Goal: Task Accomplishment & Management: Manage account settings

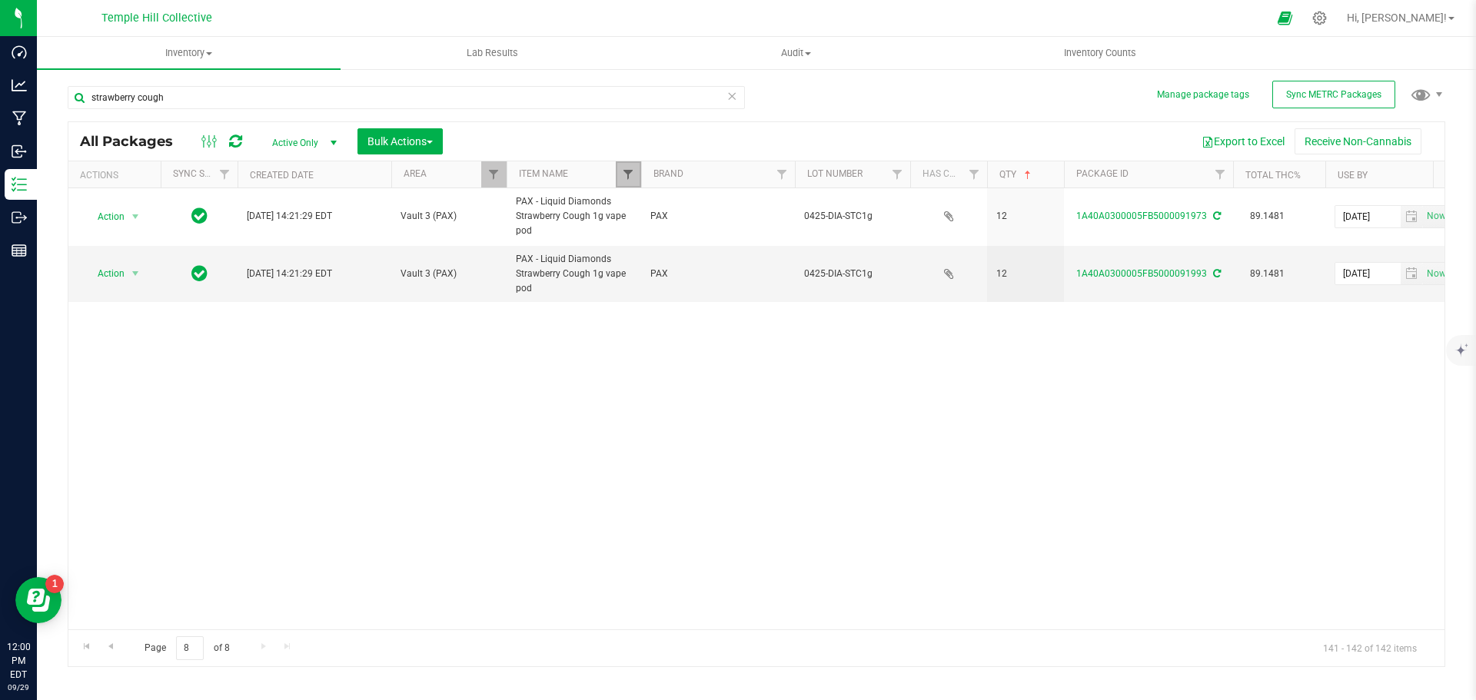
click at [633, 171] on span "Filter" at bounding box center [628, 174] width 12 height 12
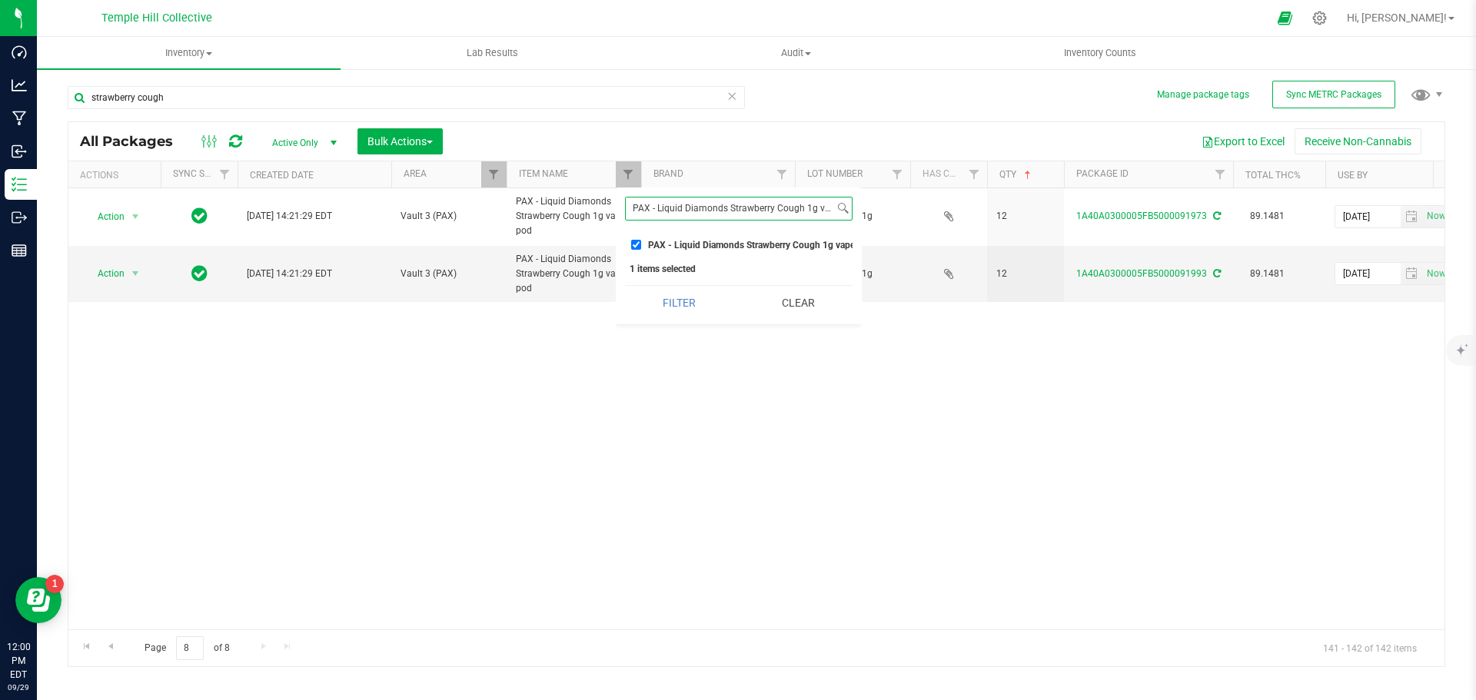
scroll to position [0, 20]
click at [793, 310] on button "Clear" at bounding box center [798, 303] width 108 height 34
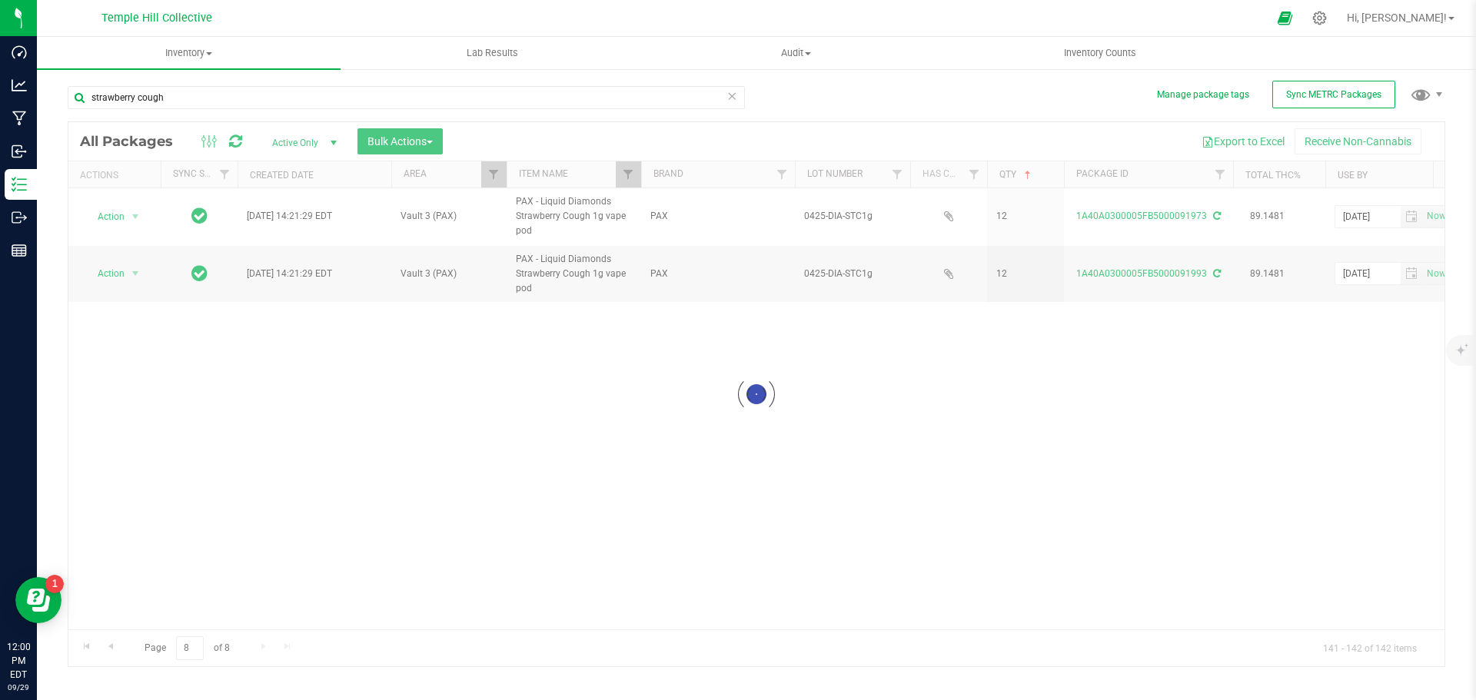
checkbox input "false"
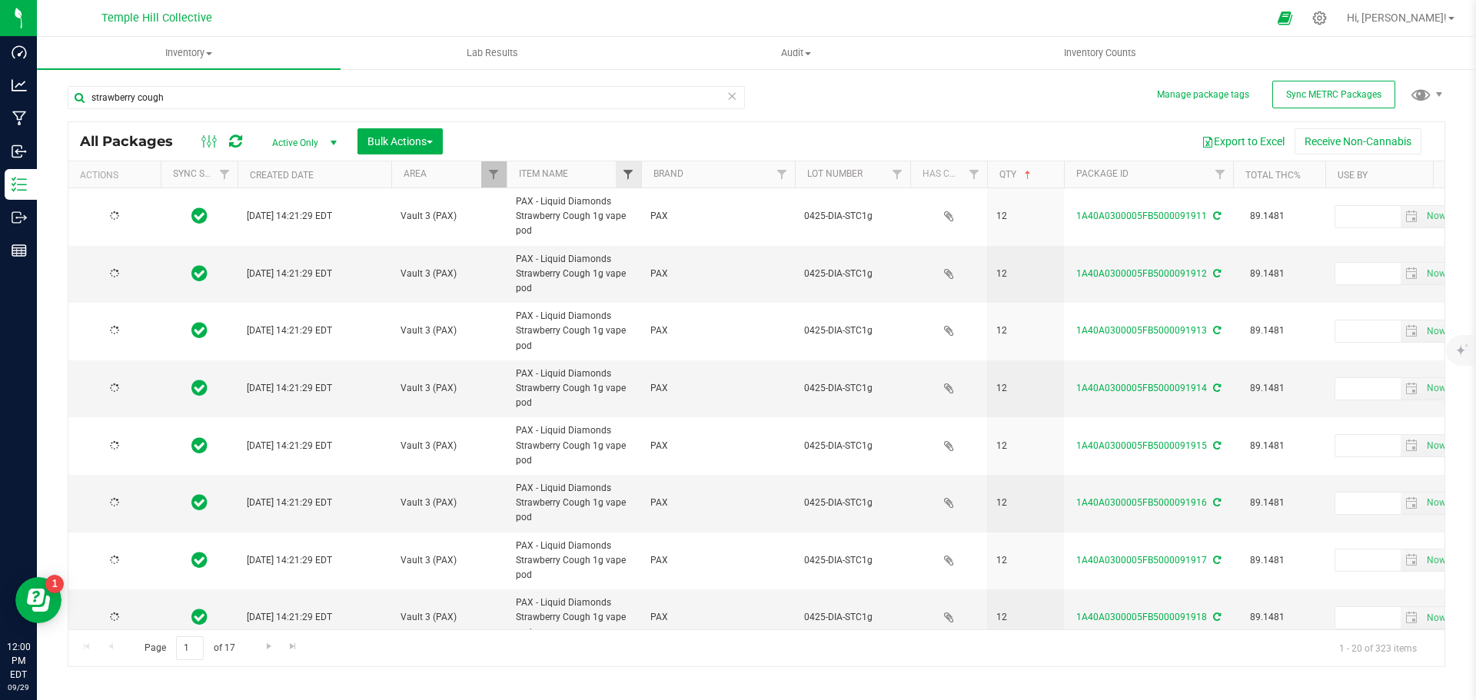
type input "[DATE]"
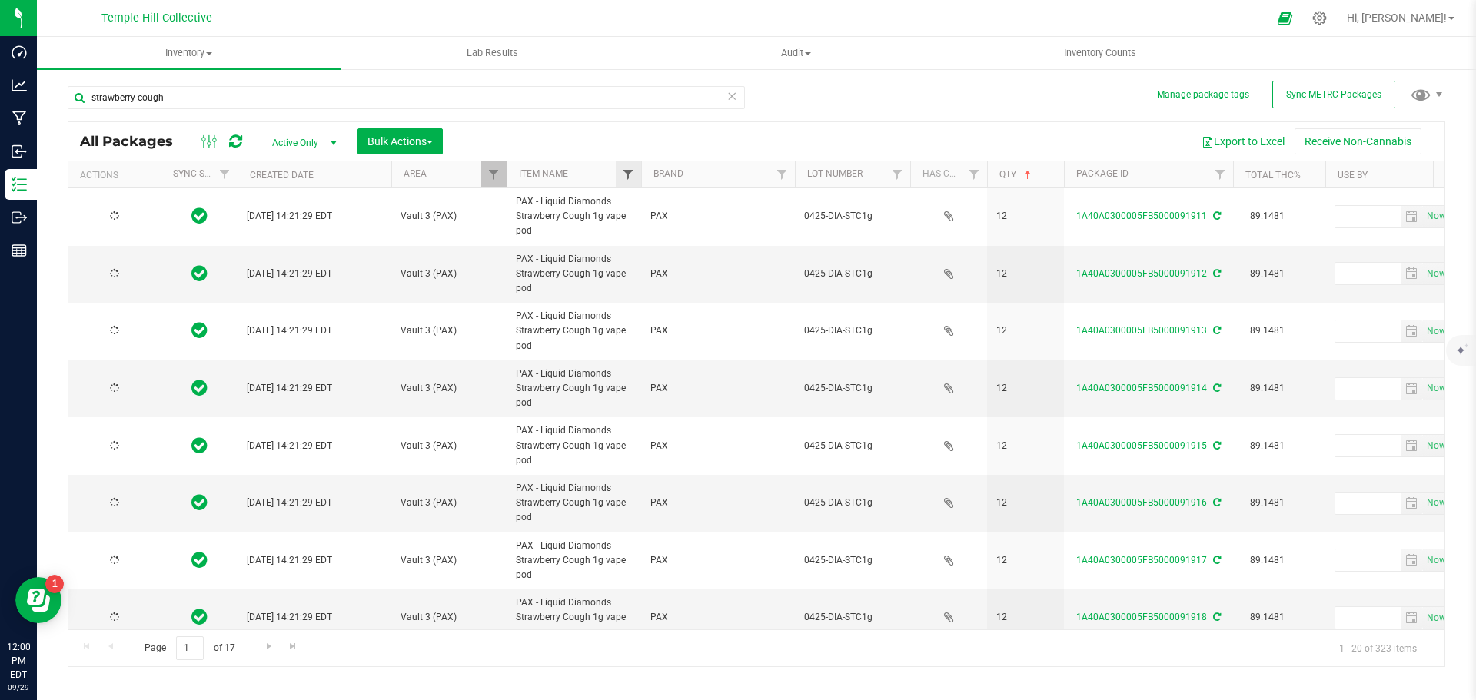
type input "[DATE]"
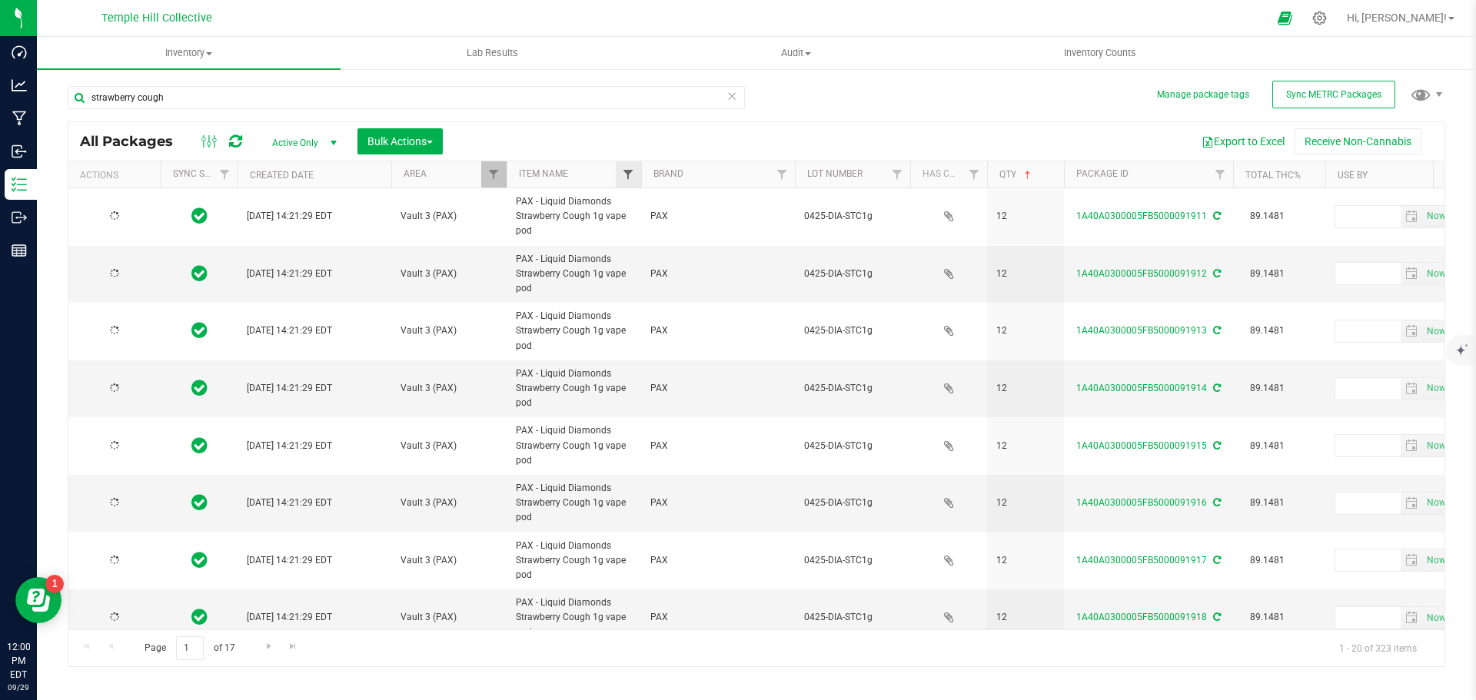
type input "[DATE]"
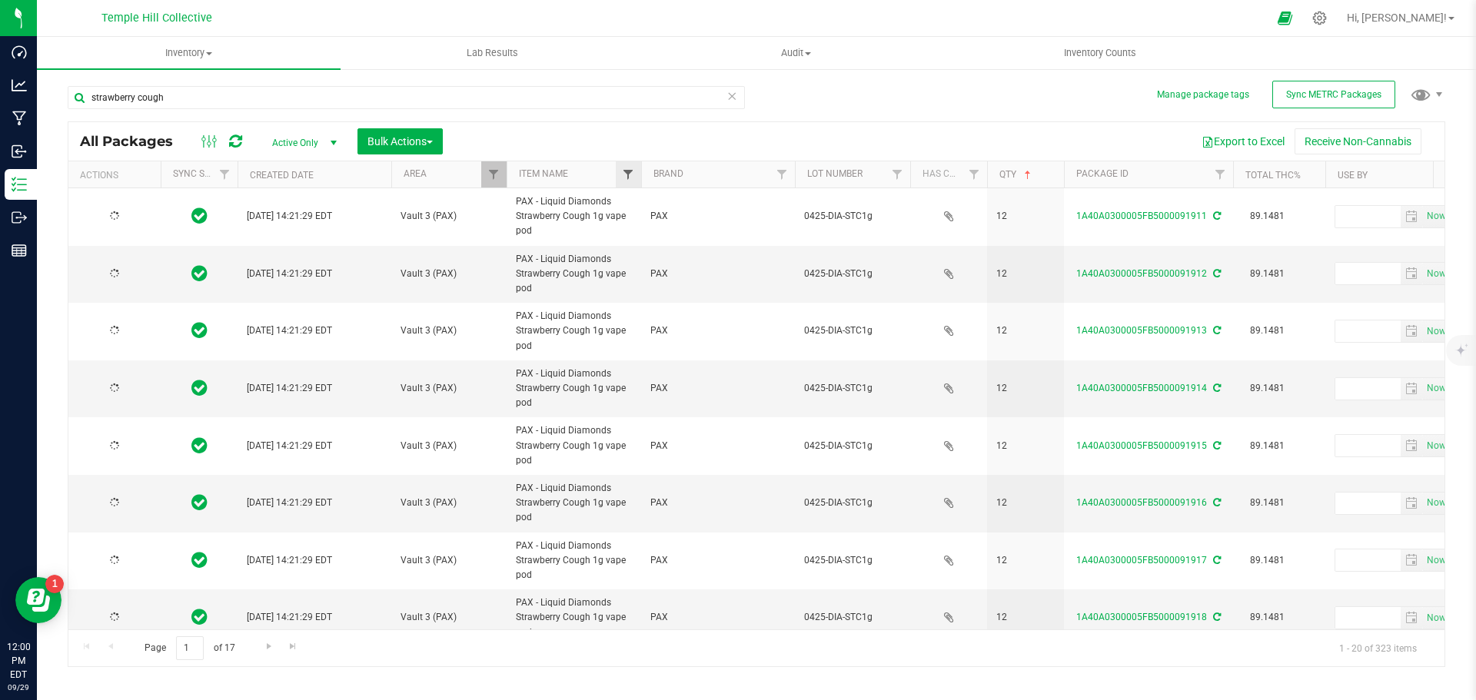
type input "[DATE]"
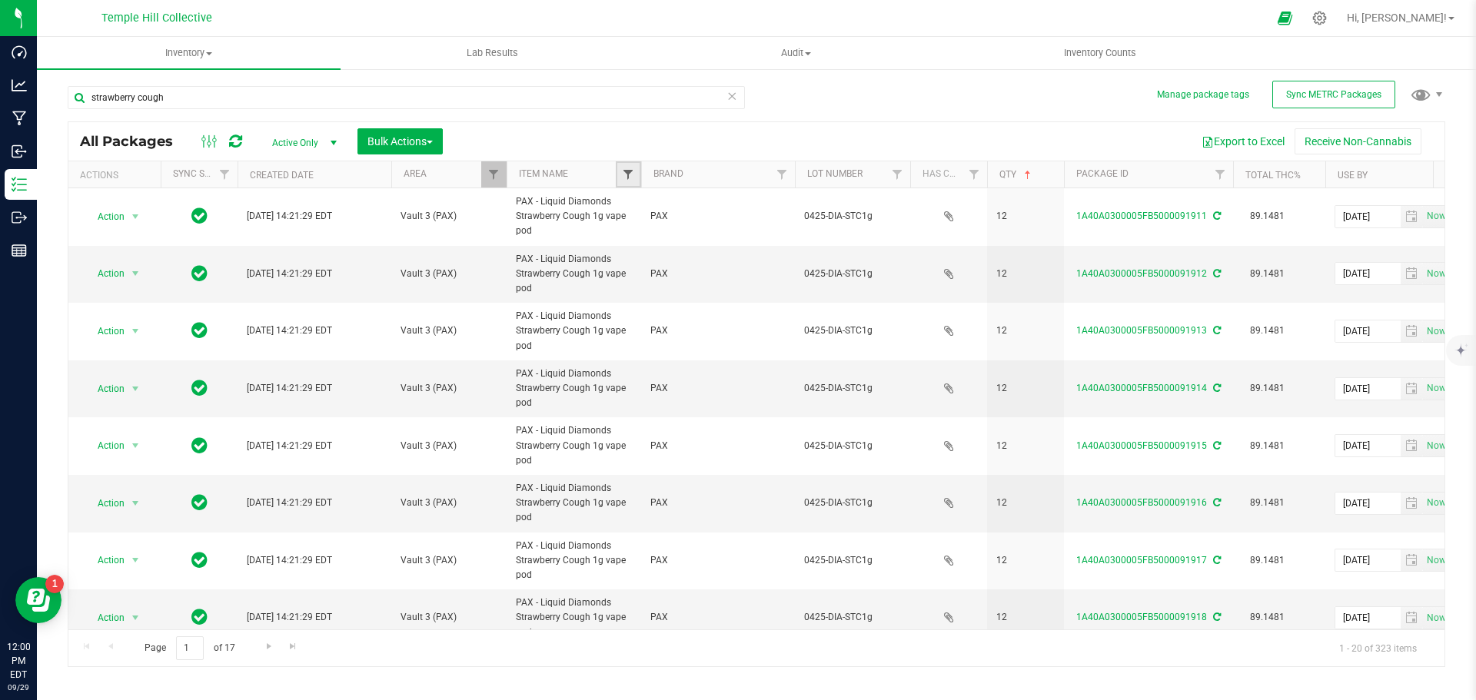
click at [630, 175] on span "Filter" at bounding box center [628, 174] width 12 height 12
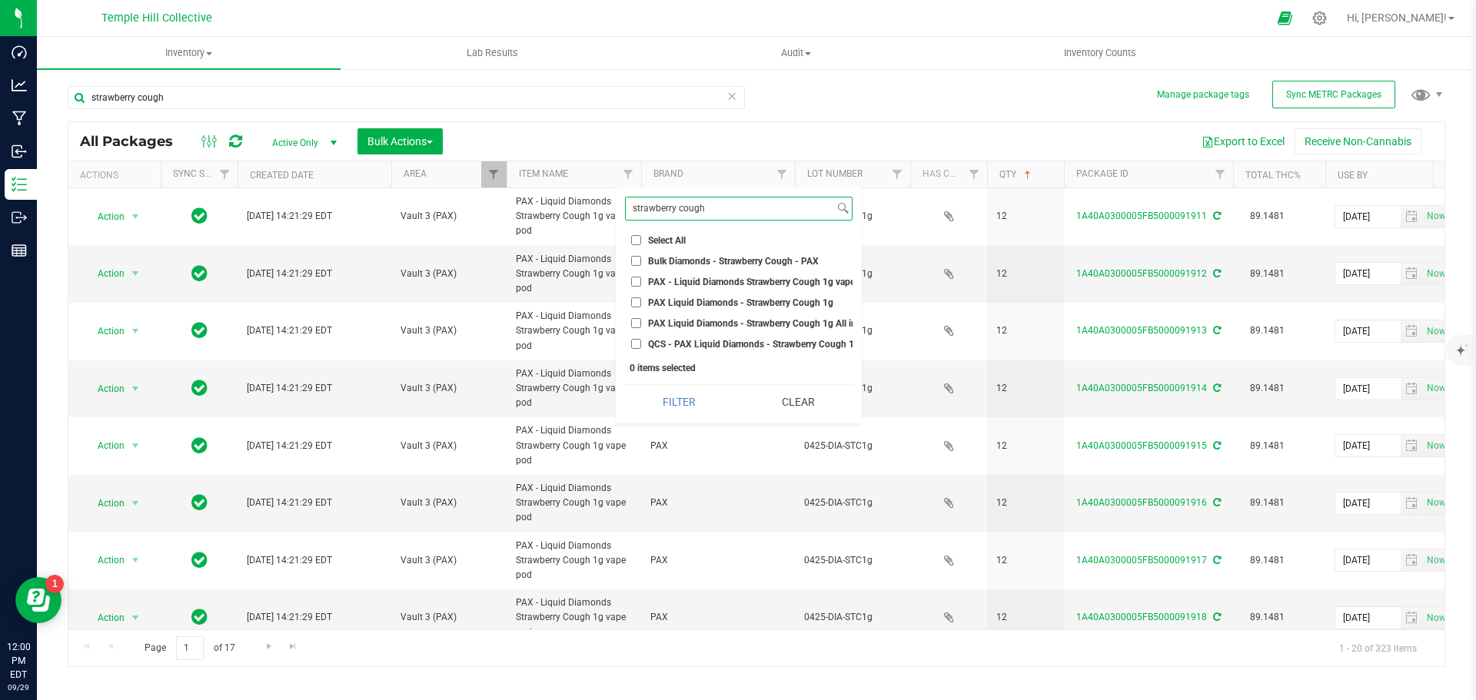
type input "strawberry cough"
drag, startPoint x: 636, startPoint y: 301, endPoint x: 651, endPoint y: 309, distance: 17.2
click at [637, 301] on input "PAX Liquid Diamonds - Strawberry Cough 1g" at bounding box center [636, 303] width 10 height 10
checkbox input "true"
click at [680, 408] on button "Filter" at bounding box center [679, 402] width 108 height 34
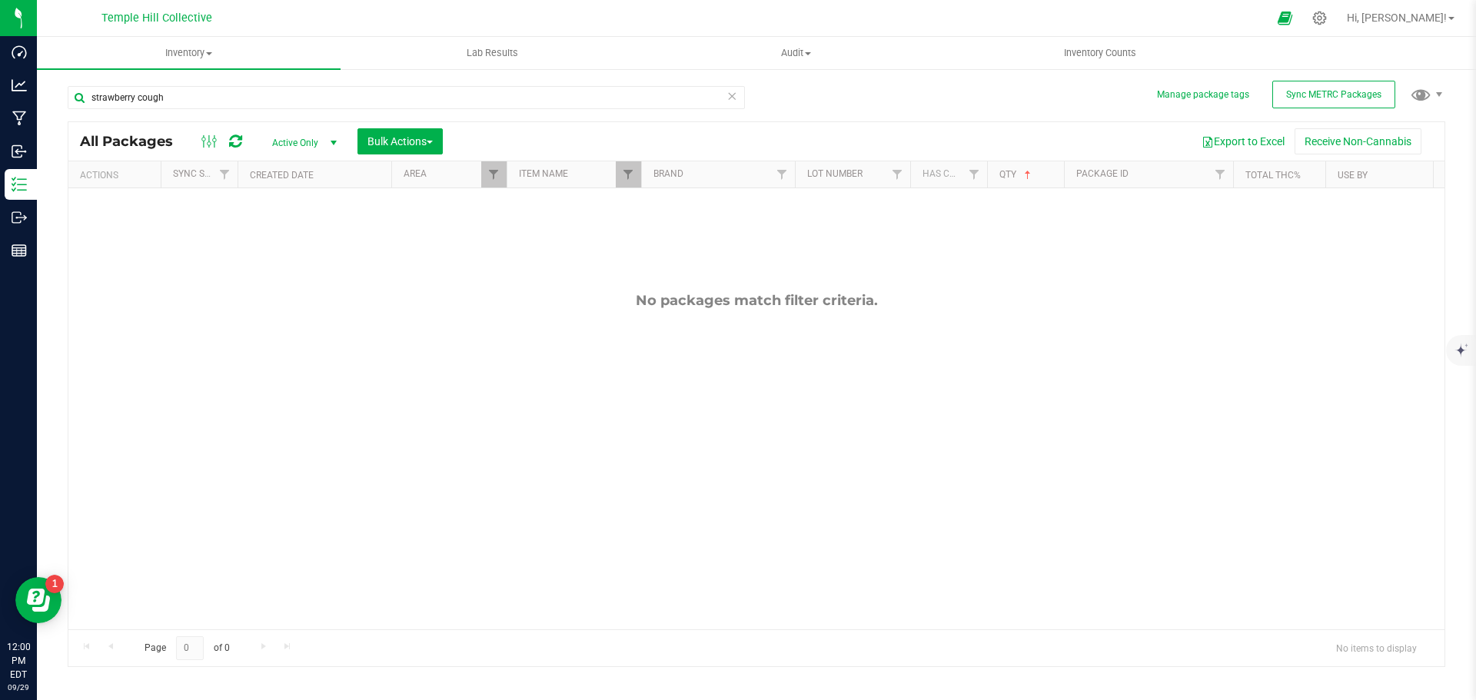
click at [733, 95] on icon at bounding box center [732, 95] width 11 height 18
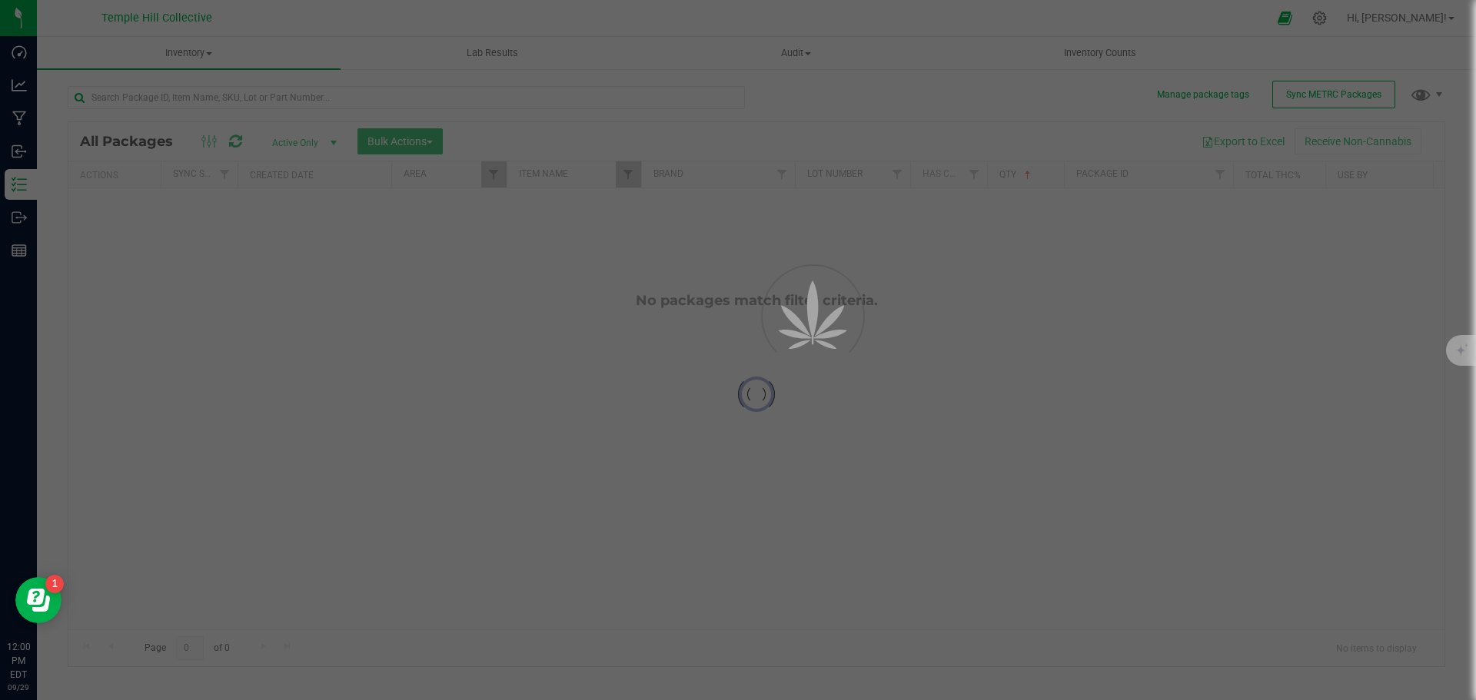
checkbox input "true"
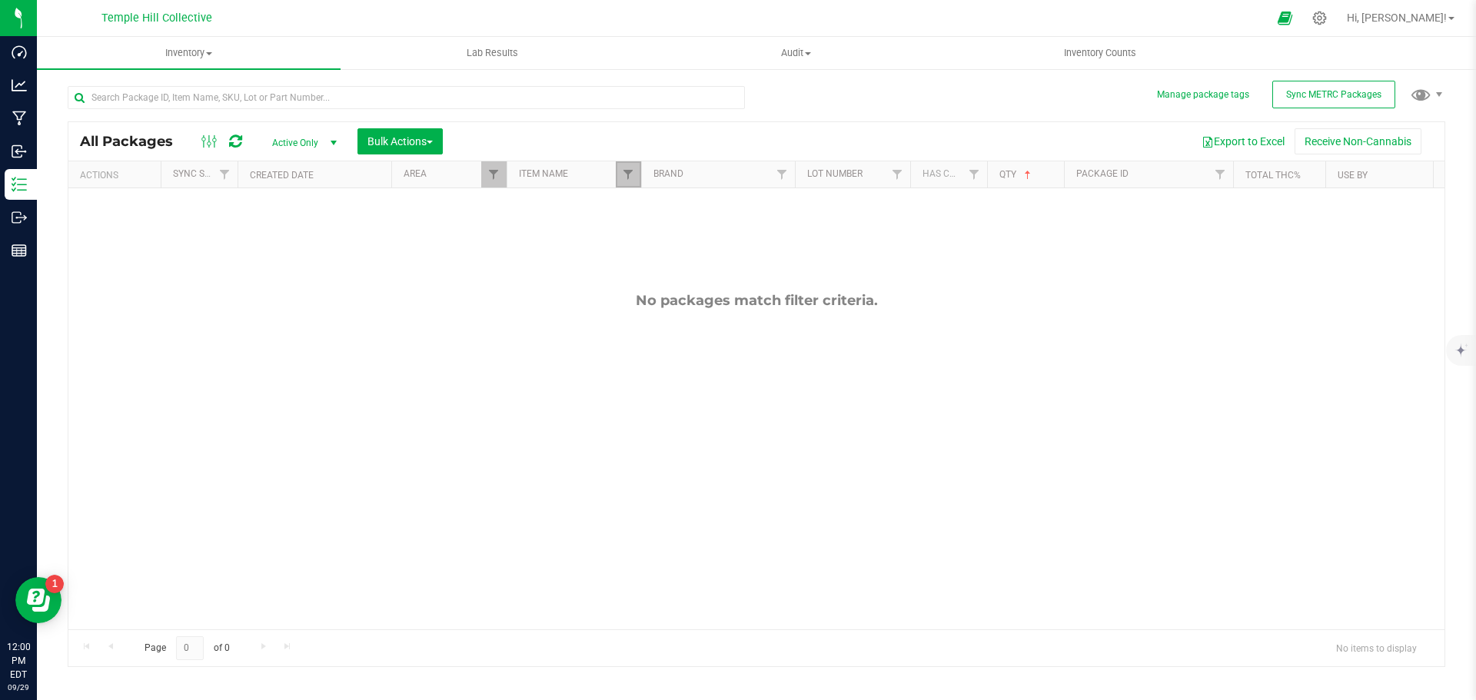
click at [636, 170] on link "Filter" at bounding box center [628, 174] width 25 height 26
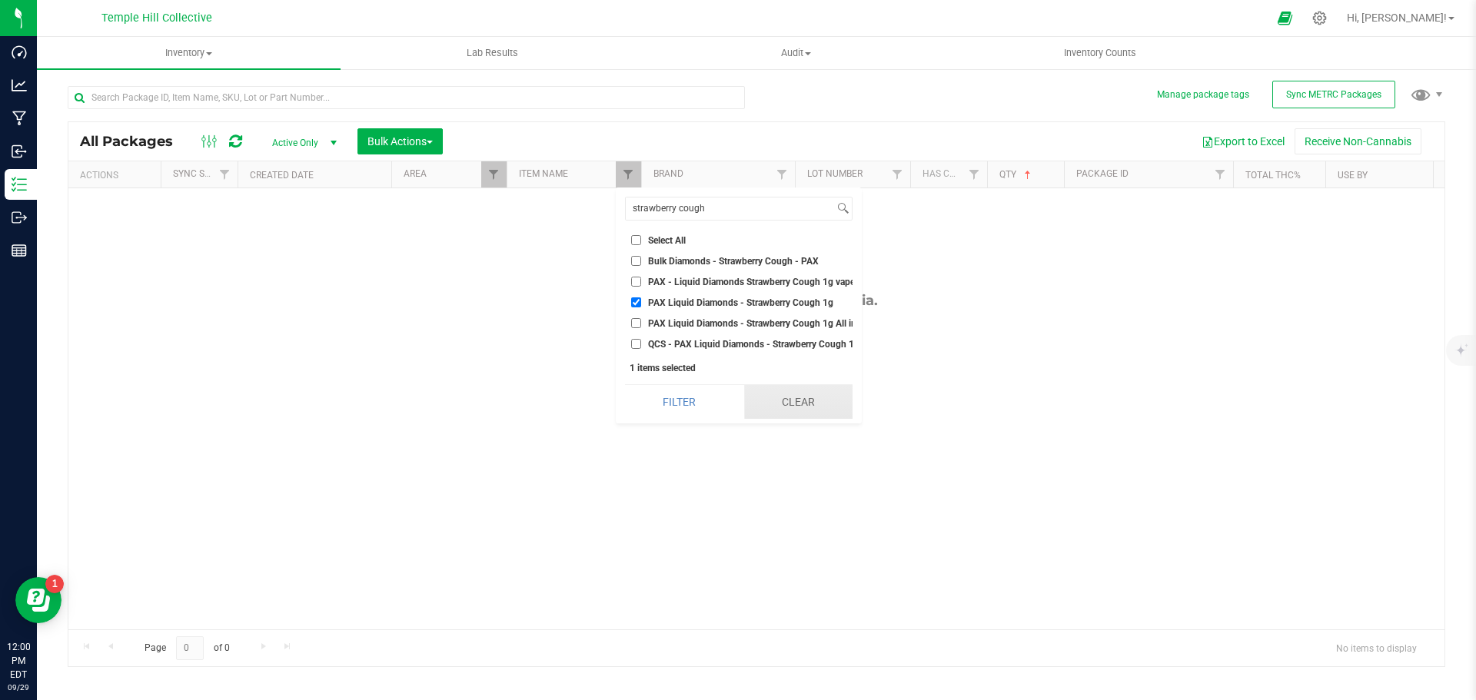
click at [798, 409] on button "Clear" at bounding box center [798, 402] width 108 height 34
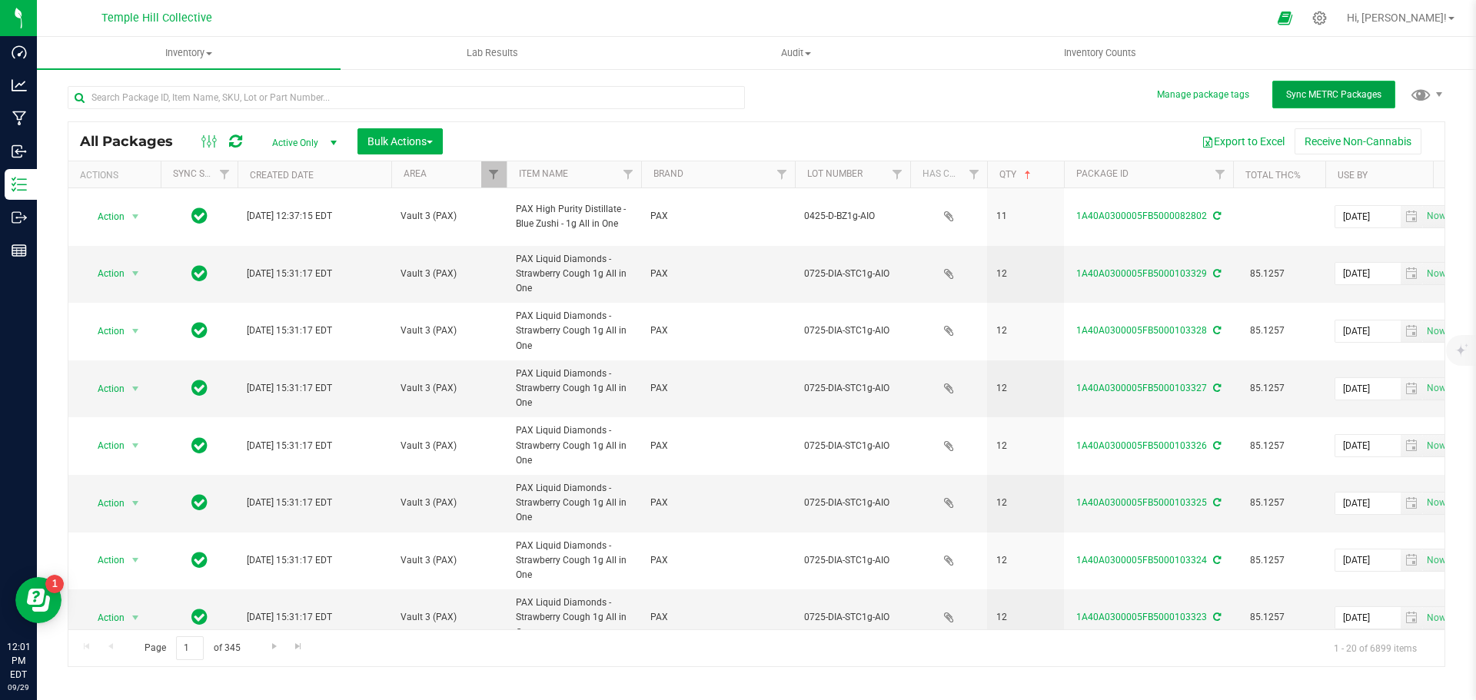
click at [1323, 91] on span "Sync METRC Packages" at bounding box center [1333, 94] width 95 height 11
click at [1215, 90] on button "Manage package tags" at bounding box center [1203, 94] width 92 height 13
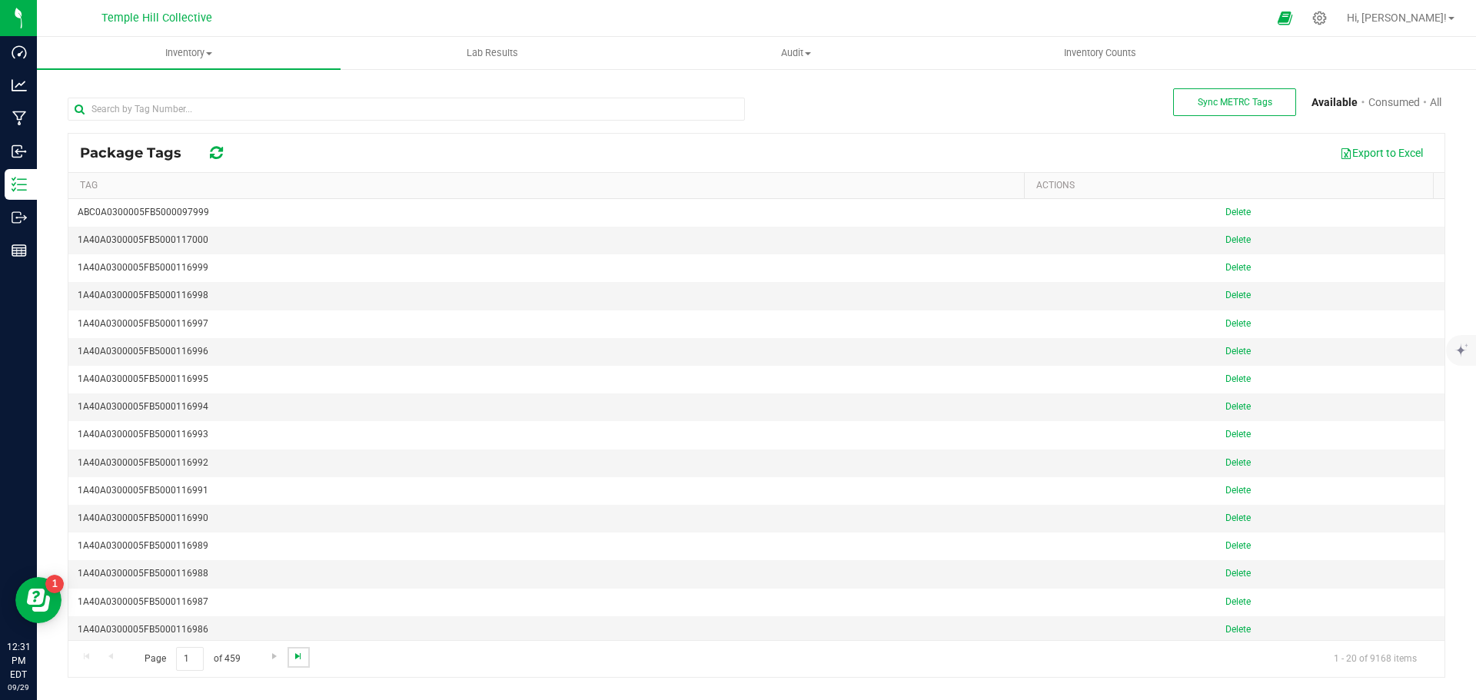
click at [298, 654] on span "Go to the last page" at bounding box center [298, 656] width 12 height 12
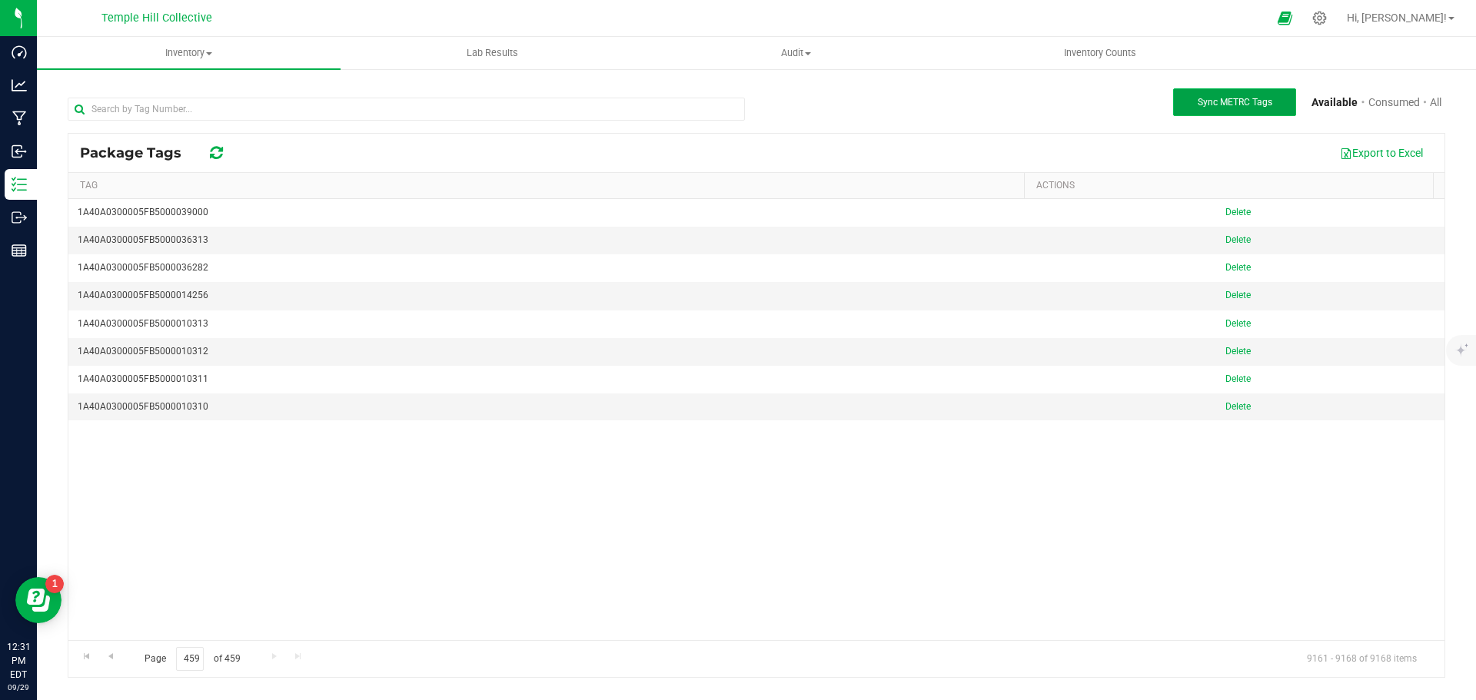
click at [1205, 108] on button "Sync METRC Tags" at bounding box center [1234, 102] width 123 height 28
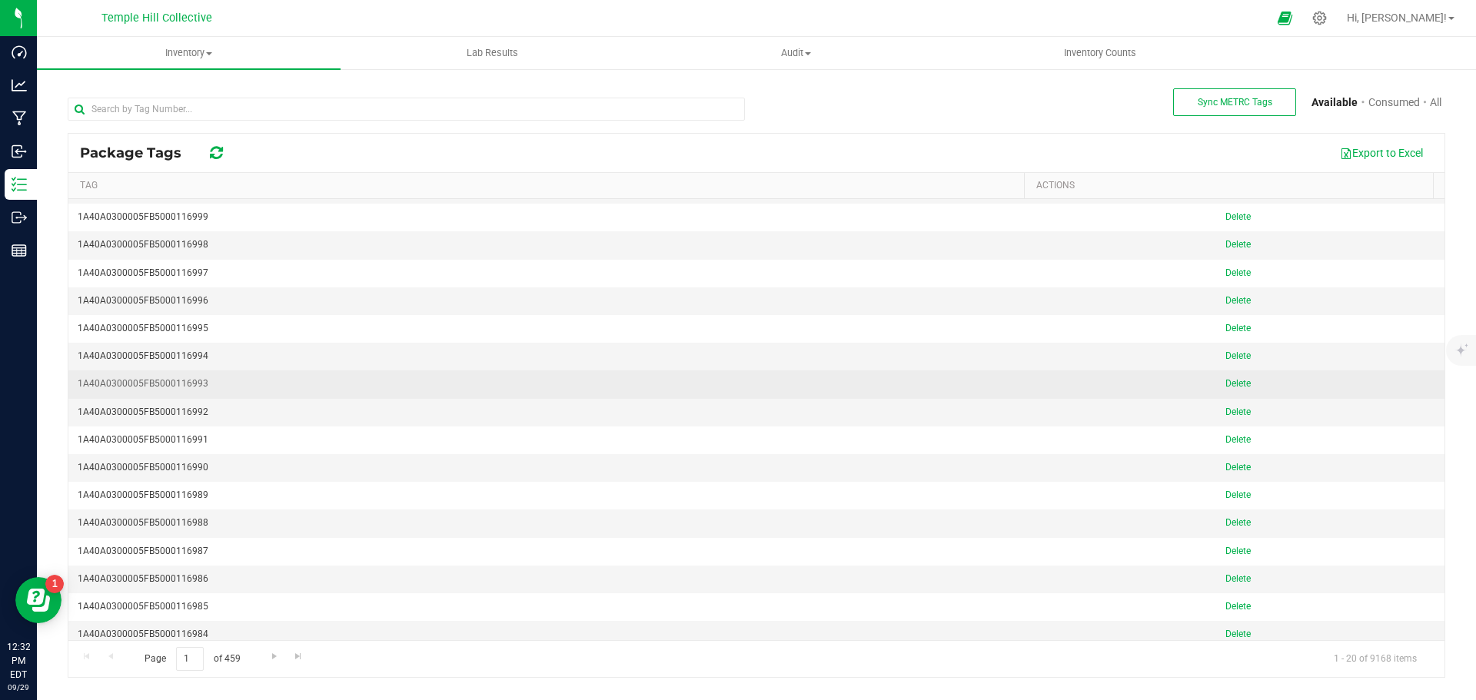
scroll to position [115, 0]
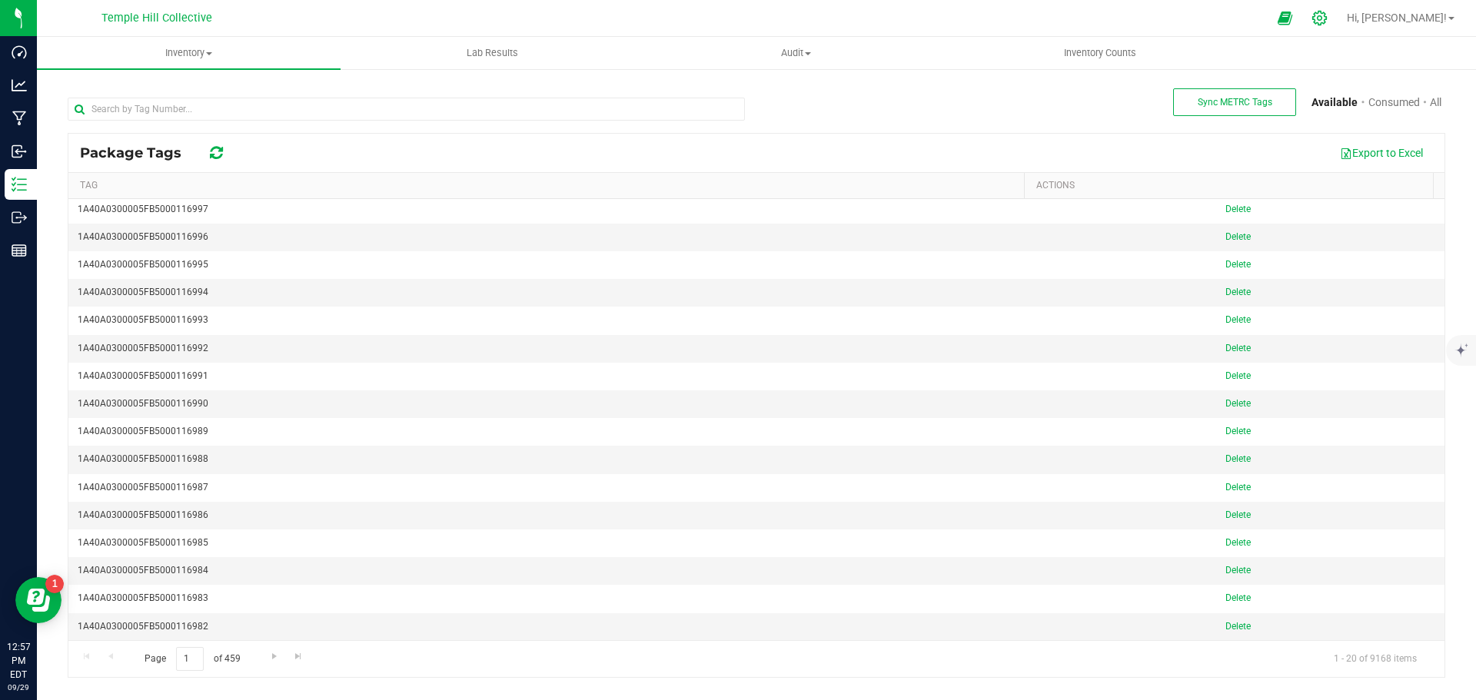
click at [1328, 16] on icon at bounding box center [1320, 18] width 16 height 16
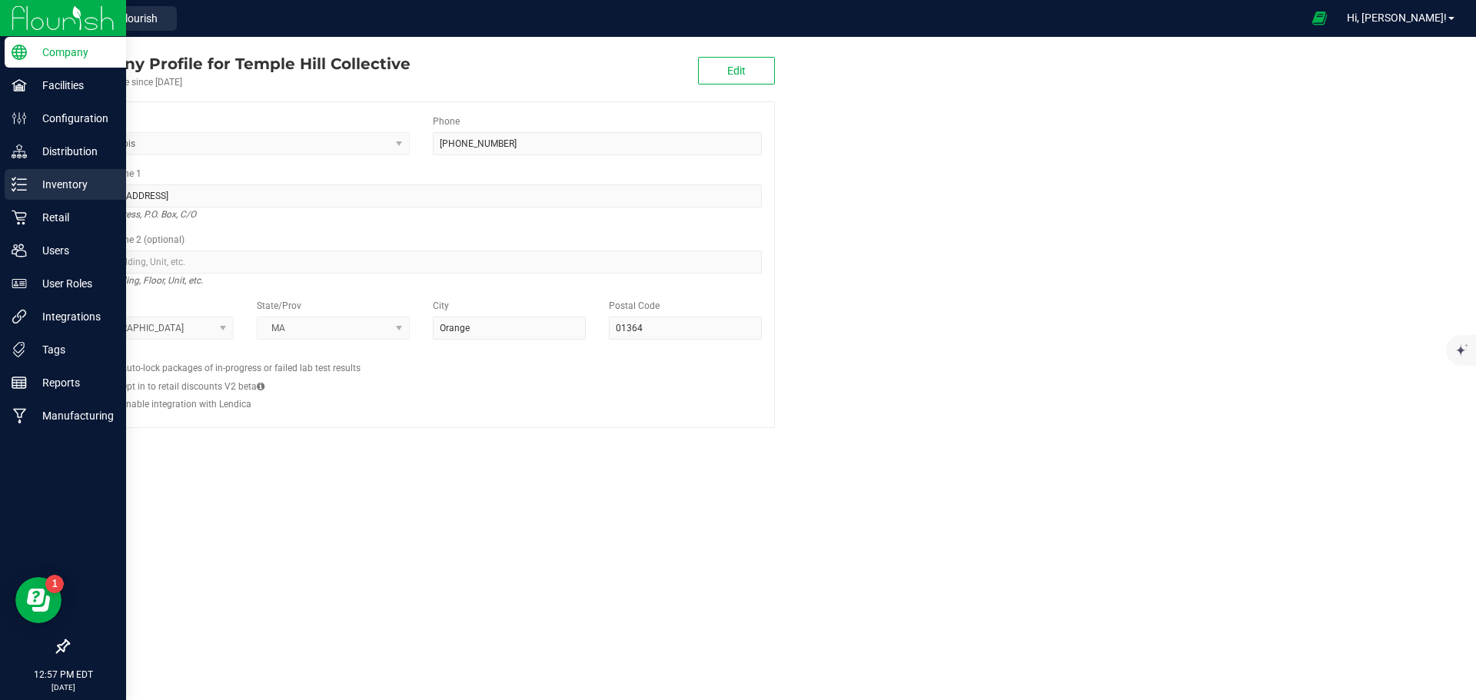
click at [80, 183] on p "Inventory" at bounding box center [73, 184] width 92 height 18
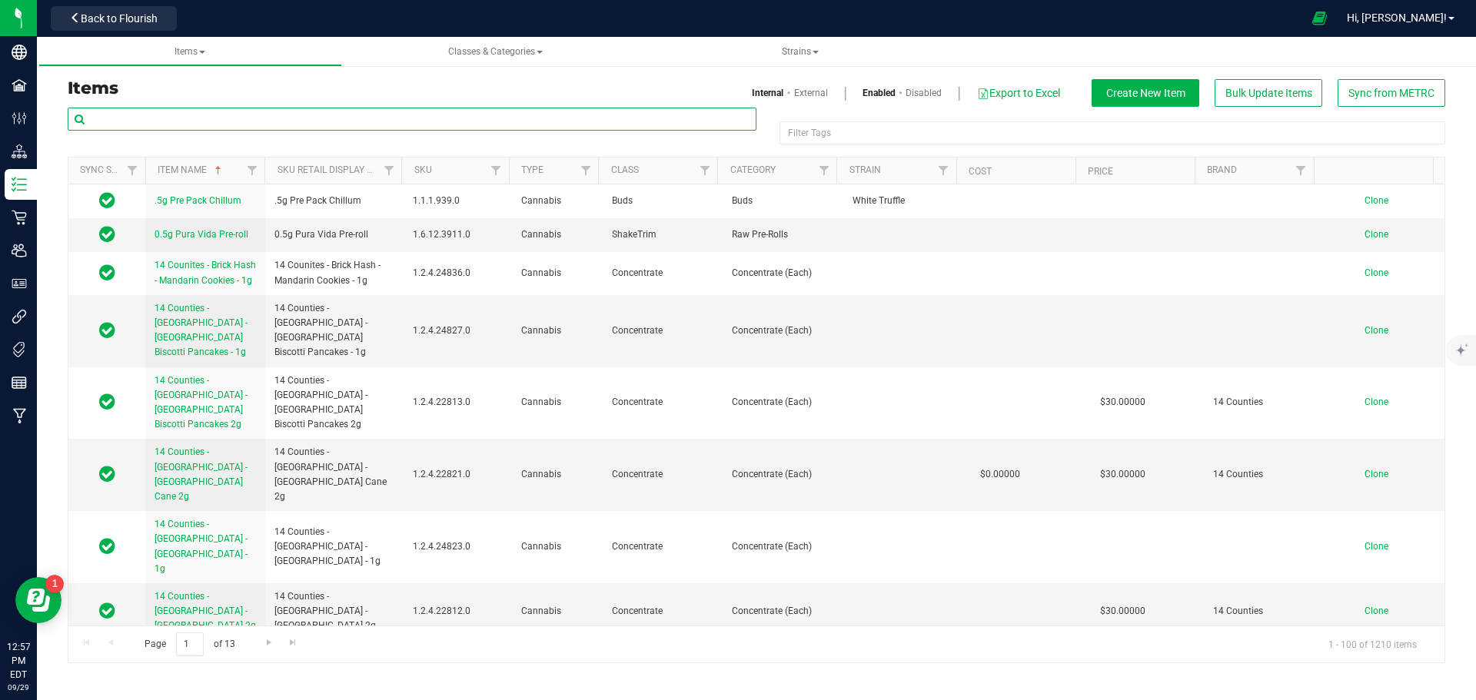
click at [274, 115] on input "text" at bounding box center [412, 119] width 689 height 23
type input "durban poison"
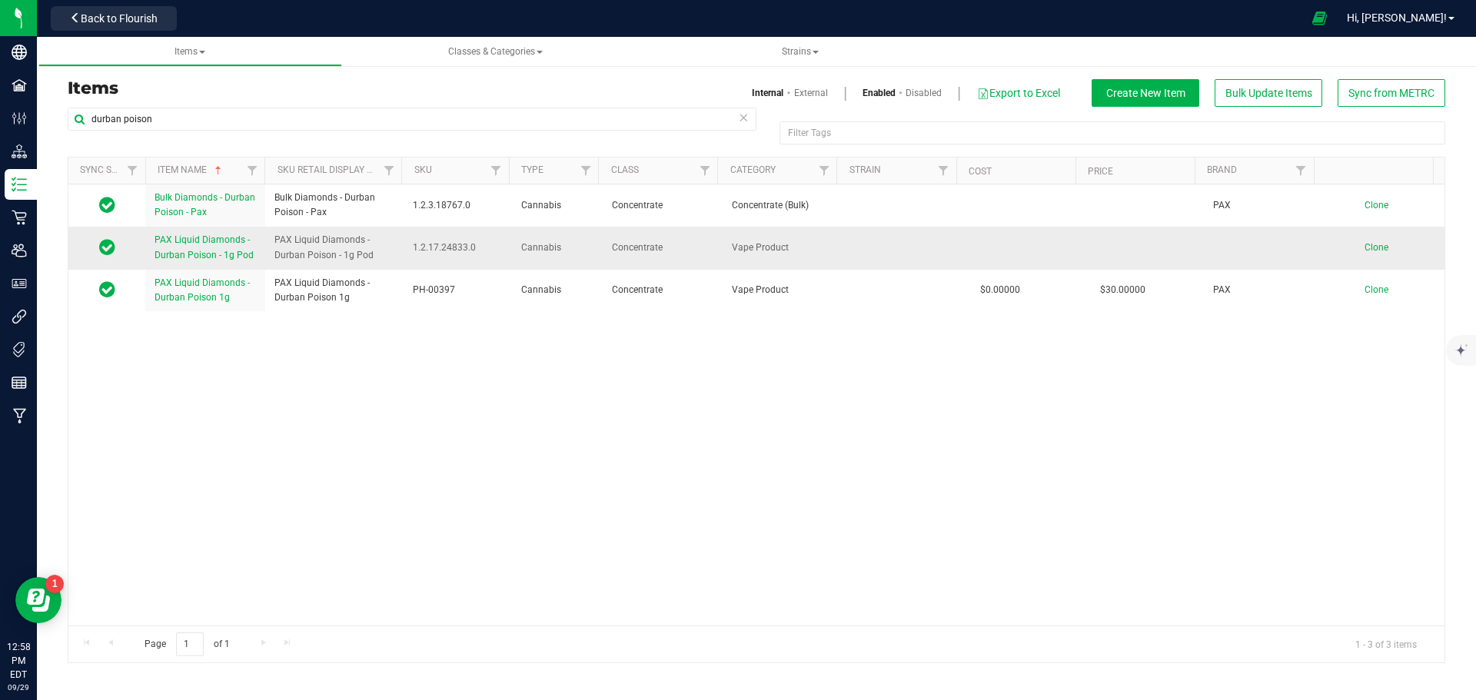
click at [224, 254] on span "PAX Liquid Diamonds - Durban Poison - 1g Pod" at bounding box center [204, 246] width 99 height 25
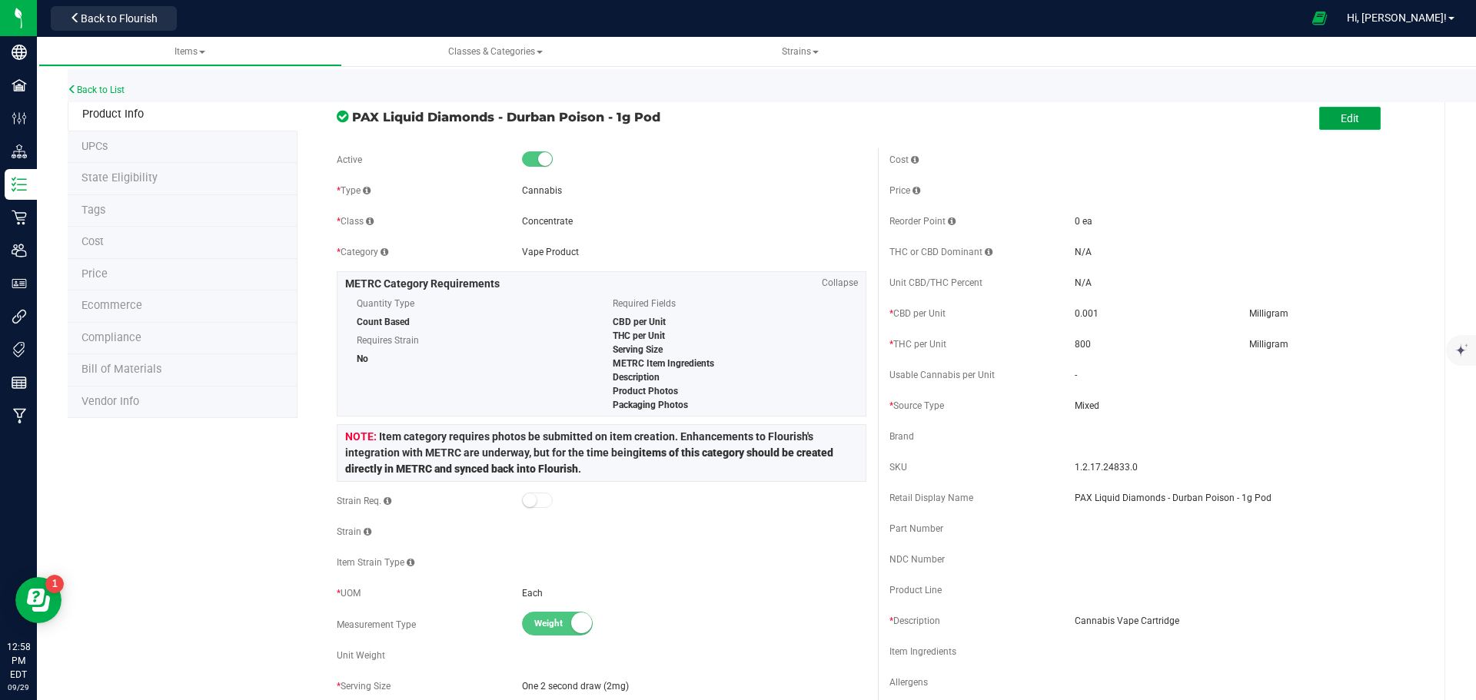
click at [1329, 121] on button "Edit" at bounding box center [1350, 118] width 62 height 23
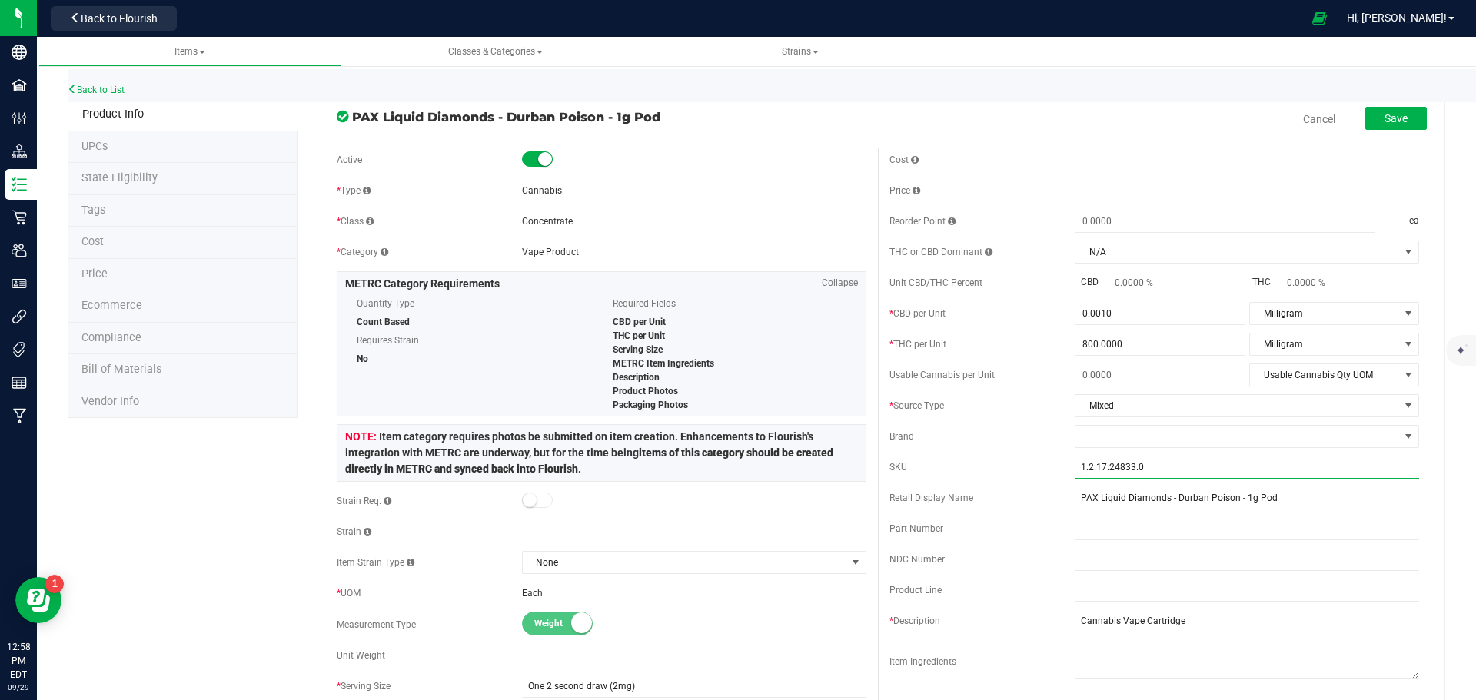
drag, startPoint x: 1155, startPoint y: 468, endPoint x: 1009, endPoint y: 479, distance: 145.7
click at [1009, 479] on div "Cost Price Reorder Point ea THC or CBD Dominant" at bounding box center [1154, 445] width 553 height 594
click at [1374, 126] on button "Save" at bounding box center [1396, 118] width 62 height 23
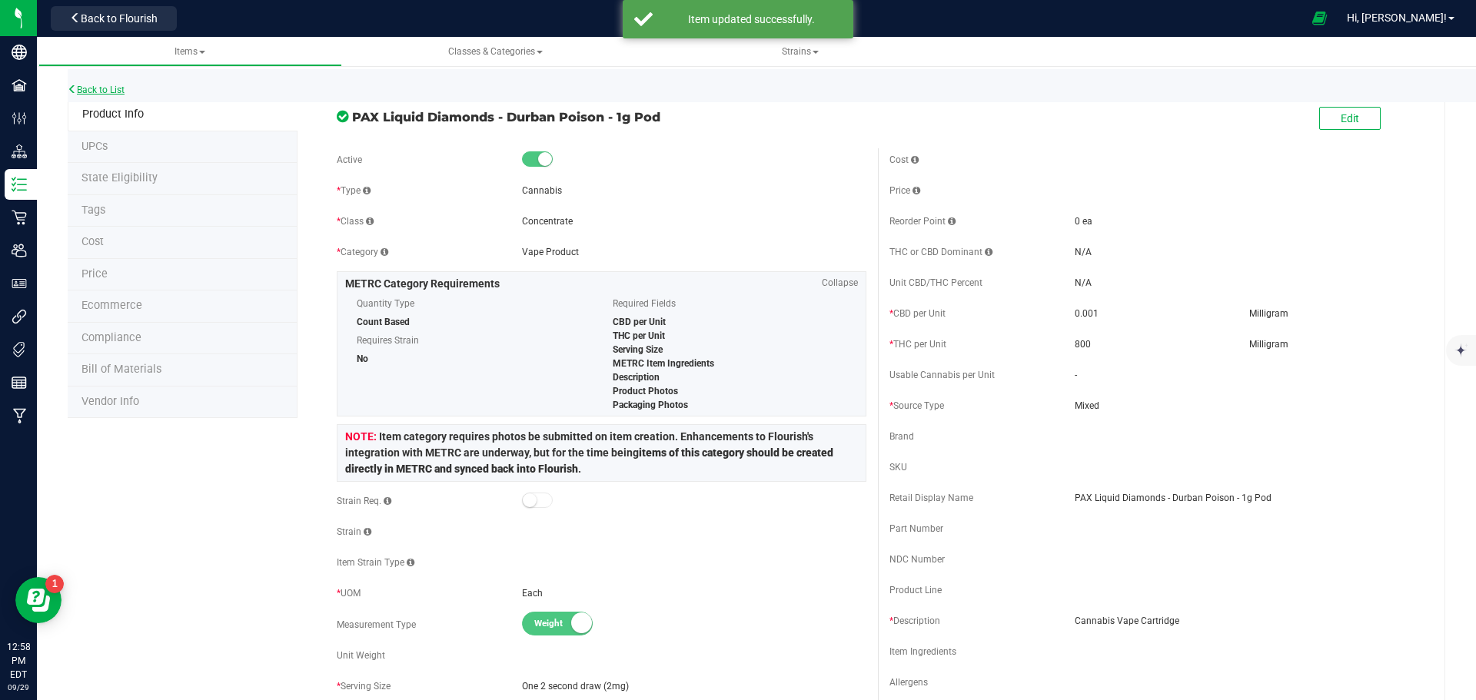
click at [90, 91] on link "Back to List" at bounding box center [96, 90] width 57 height 11
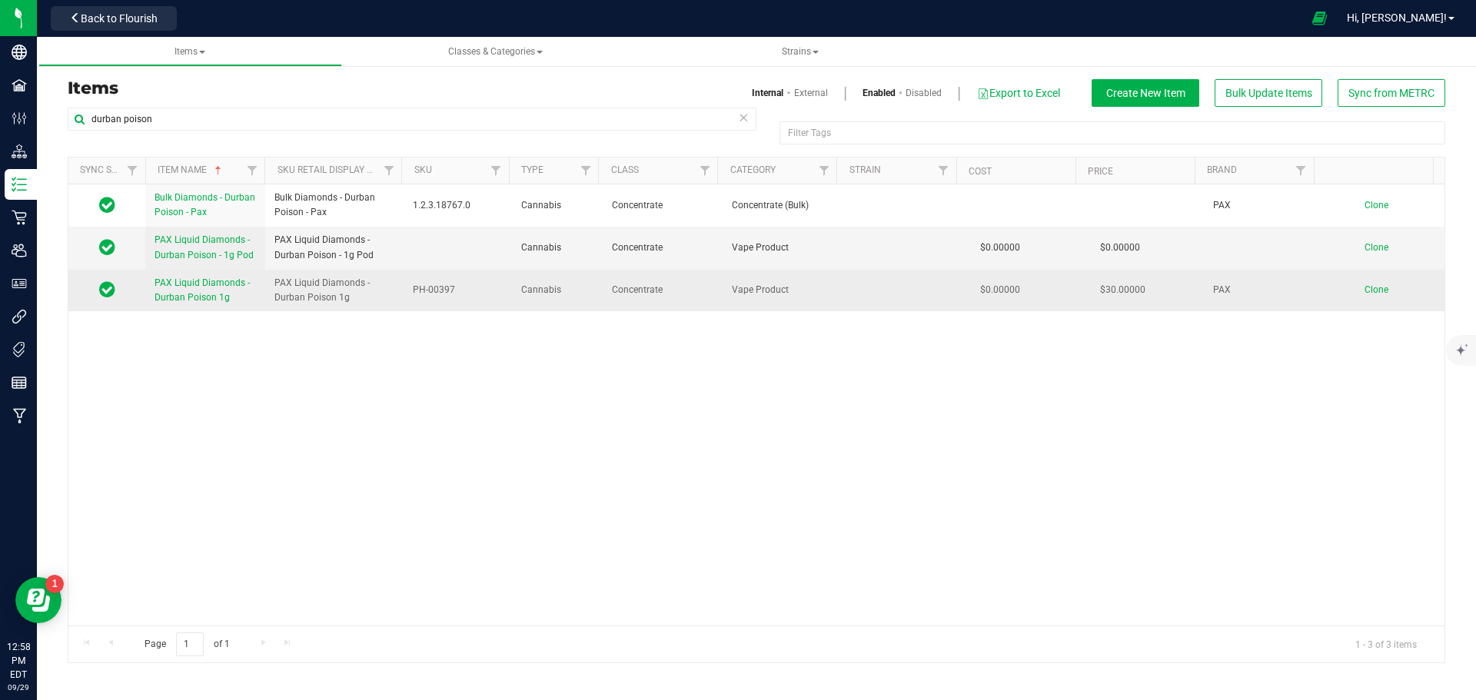
click at [192, 288] on link "PAX Liquid Diamonds - Durban Poison 1g" at bounding box center [205, 290] width 101 height 29
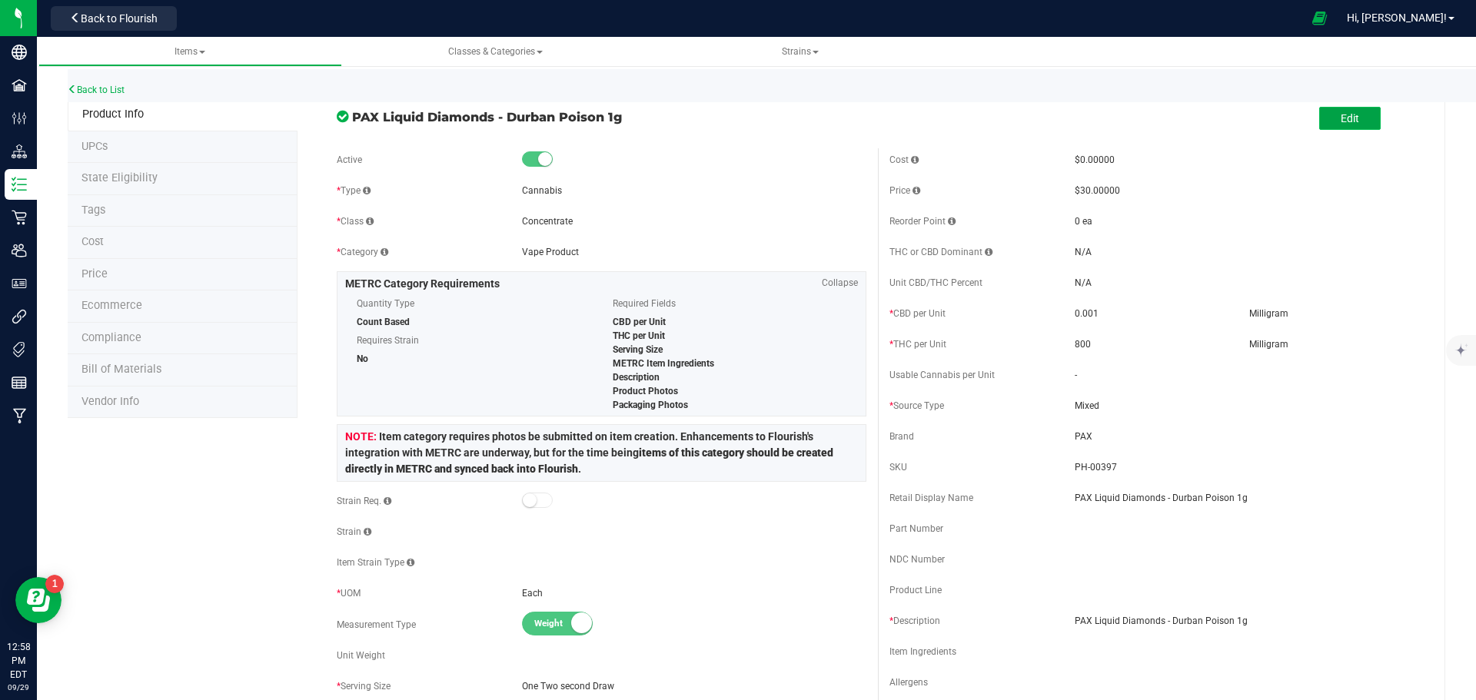
click at [1348, 112] on span "Edit" at bounding box center [1350, 118] width 18 height 12
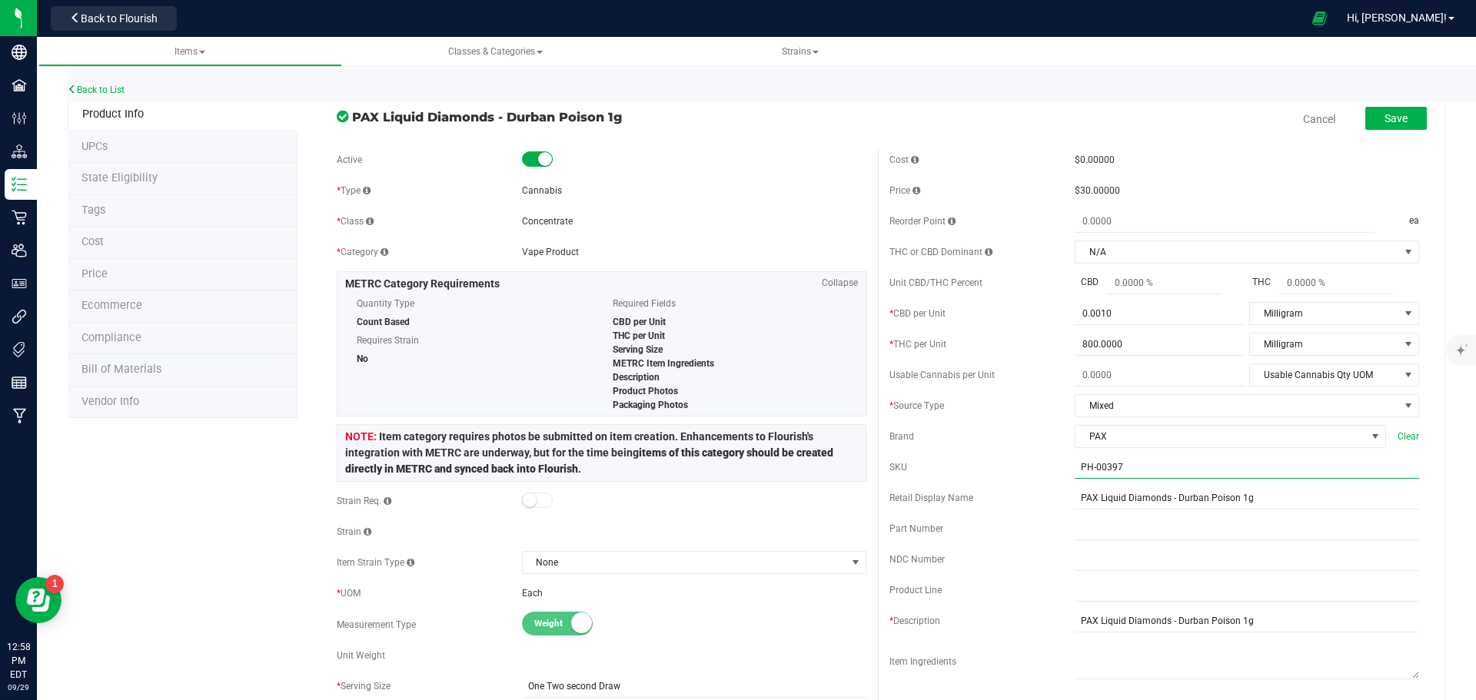
drag, startPoint x: 1139, startPoint y: 466, endPoint x: 950, endPoint y: 456, distance: 188.6
click at [950, 456] on div "SKU PH-00397" at bounding box center [1154, 467] width 530 height 23
paste input "1.2.17.24833.0"
type input "1.2.17.24833.0"
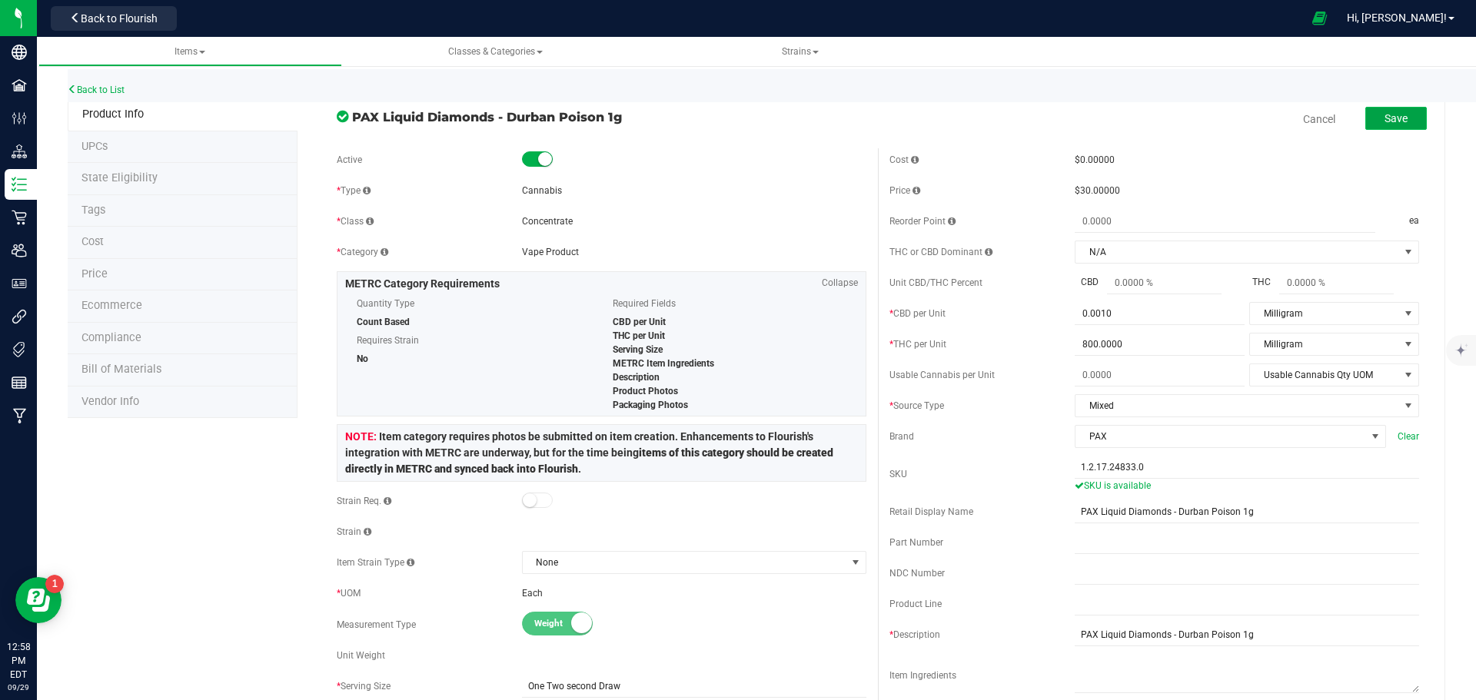
click at [1387, 122] on span "Save" at bounding box center [1396, 118] width 23 height 12
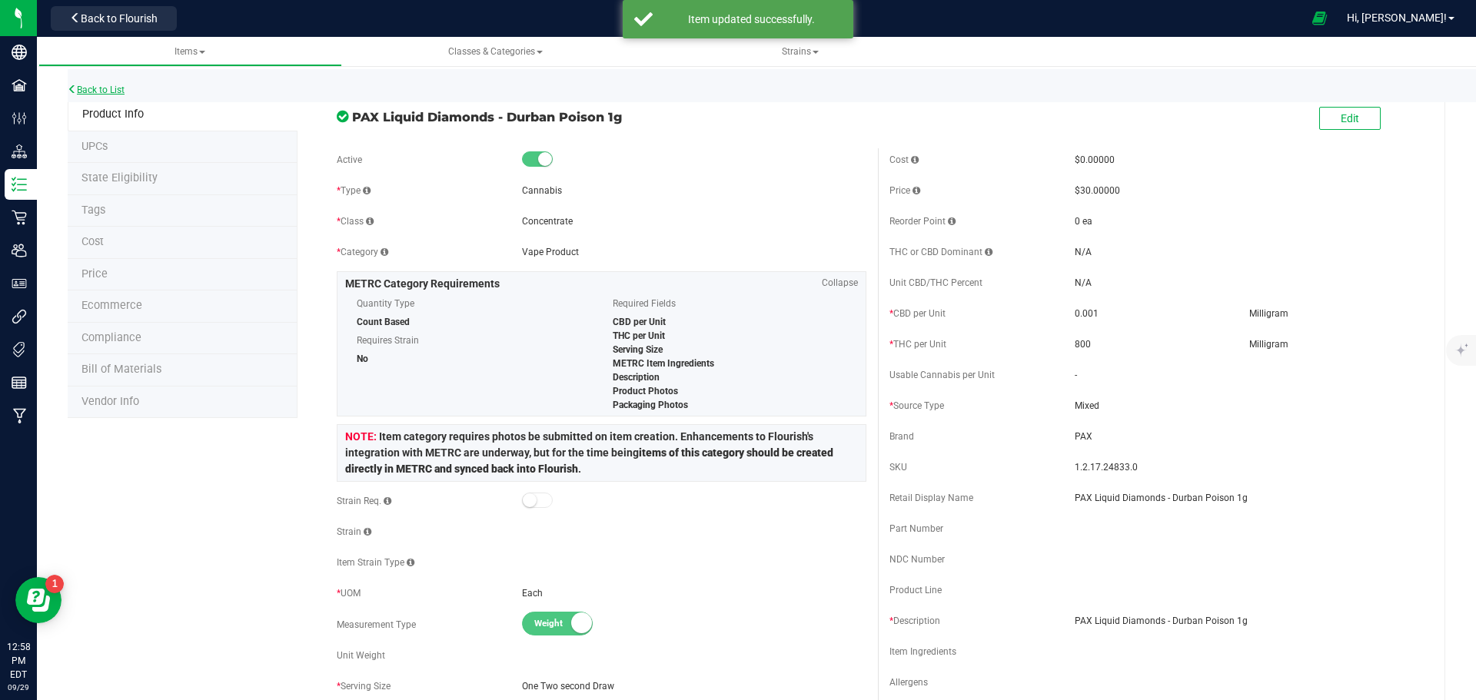
click at [112, 91] on link "Back to List" at bounding box center [96, 90] width 57 height 11
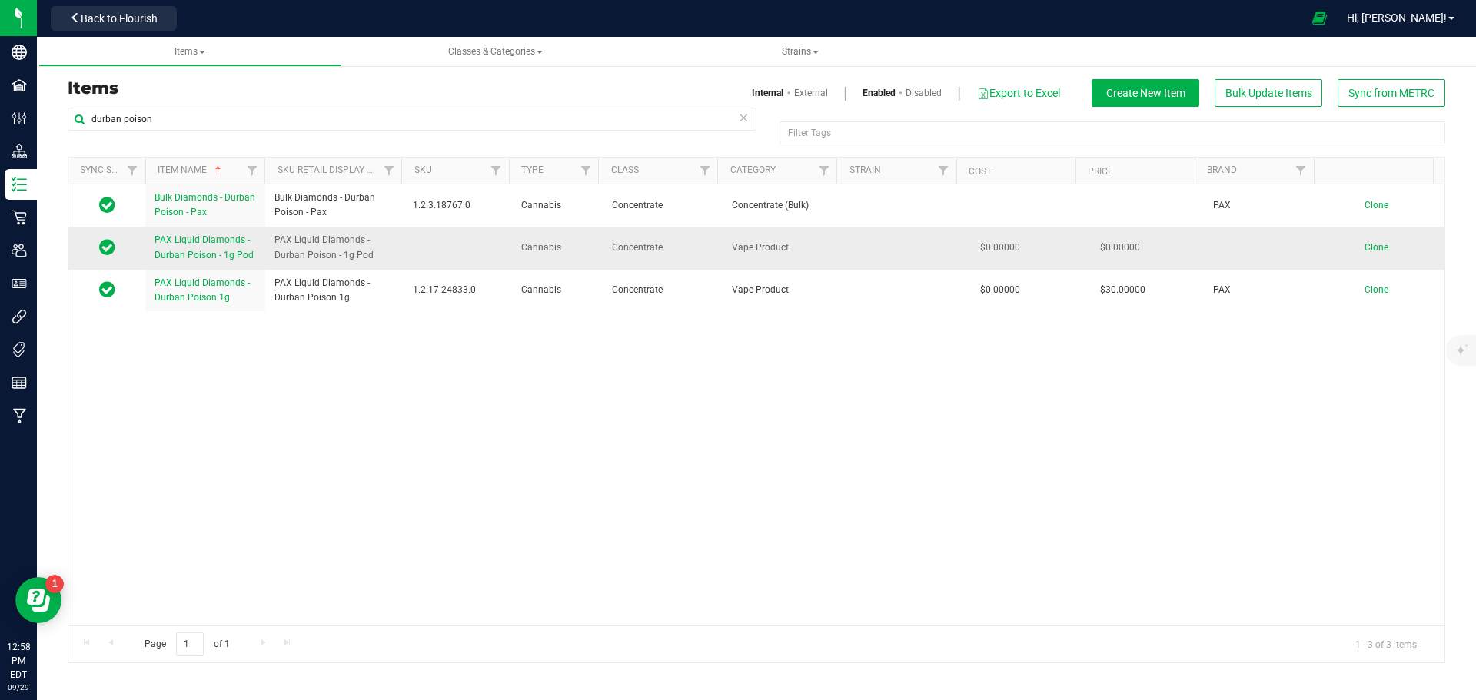
click at [207, 250] on span "PAX Liquid Diamonds - Durban Poison - 1g Pod" at bounding box center [204, 246] width 99 height 25
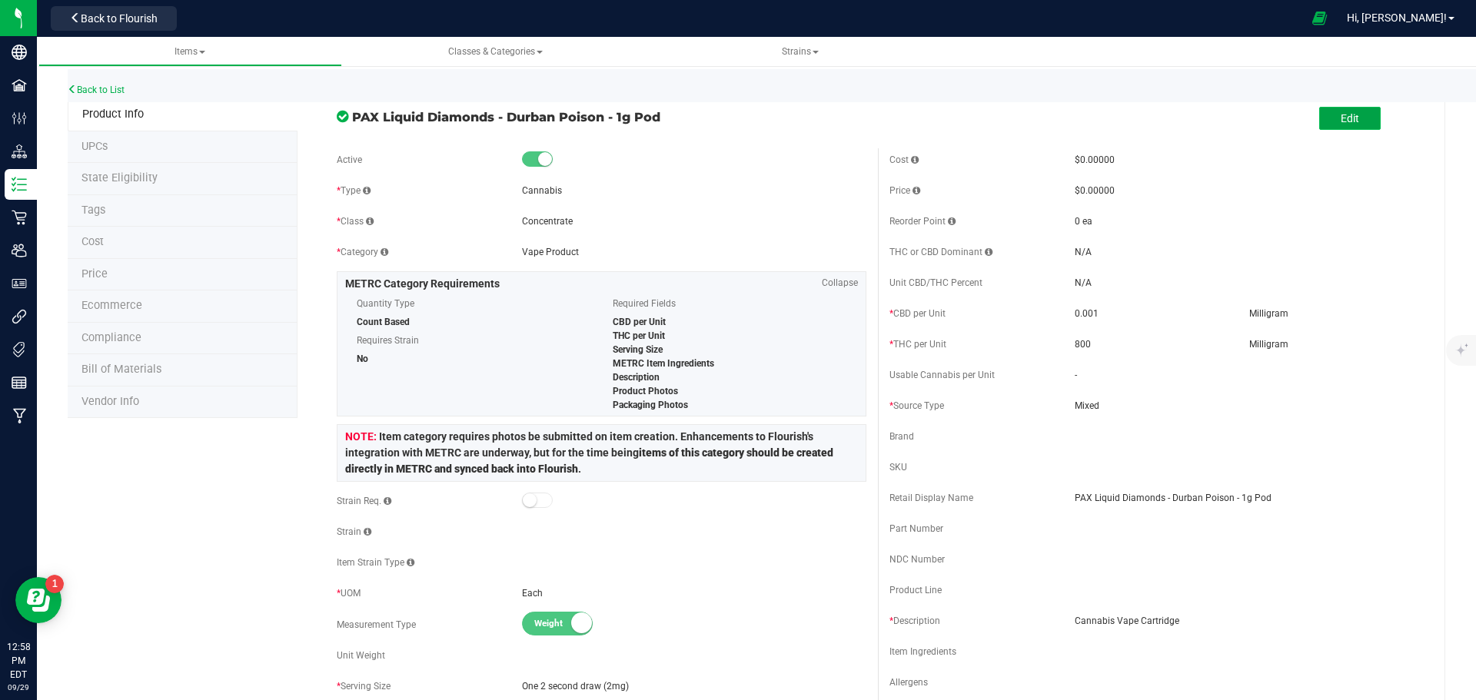
click at [1344, 124] on span "Edit" at bounding box center [1350, 118] width 18 height 12
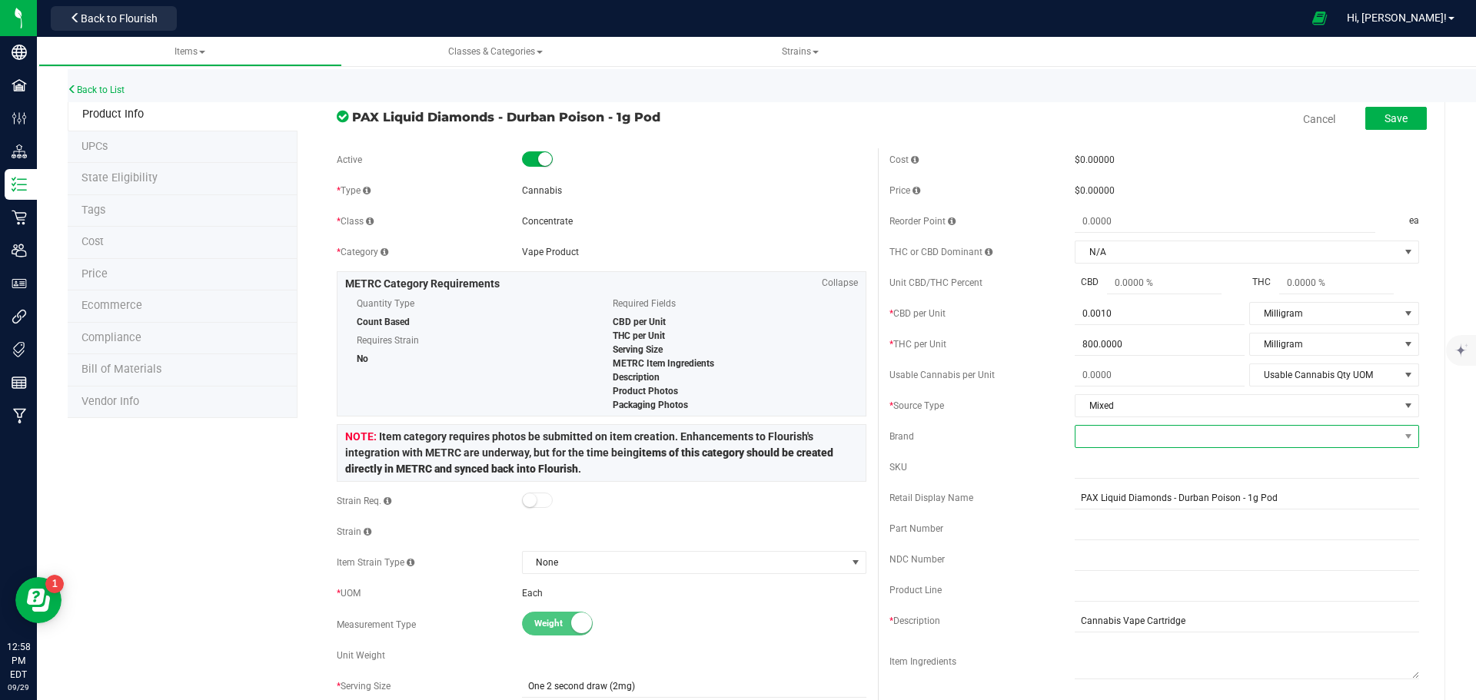
click at [1126, 430] on span at bounding box center [1238, 437] width 324 height 22
type input "pax"
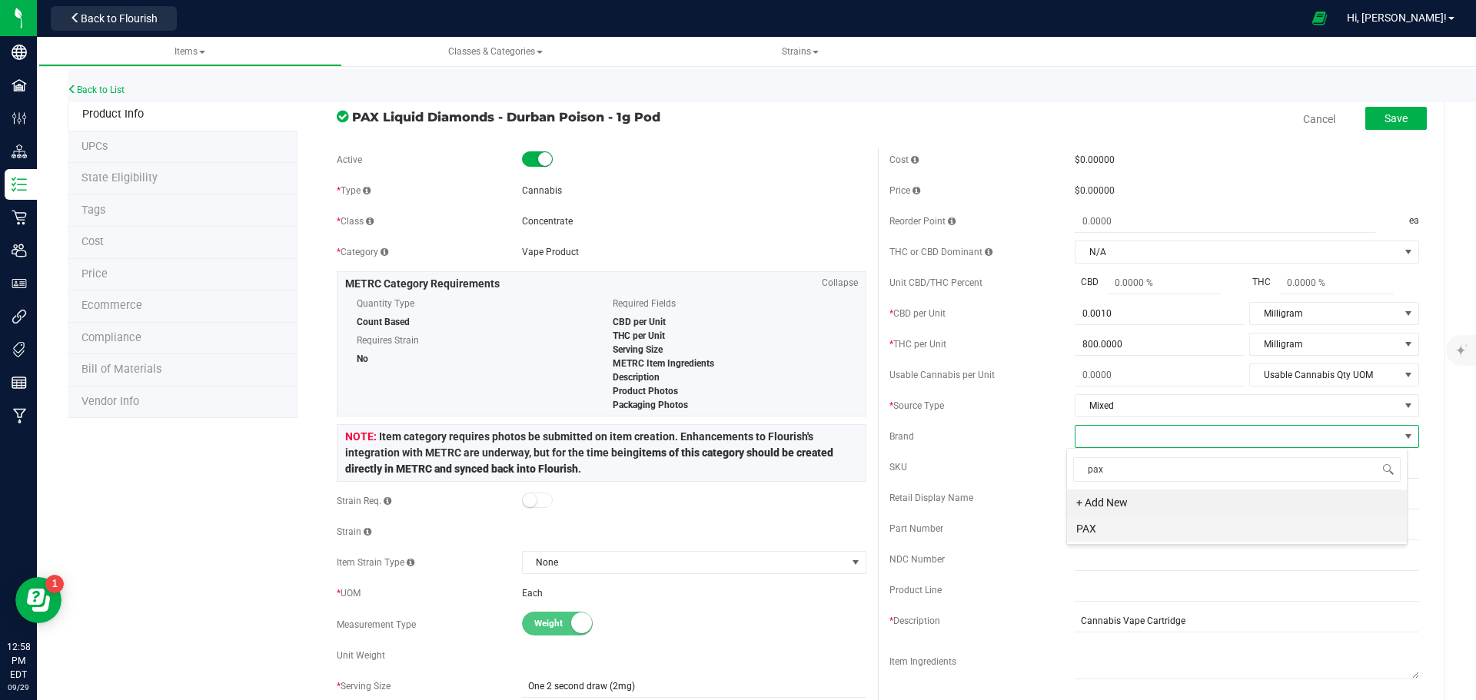
click at [1109, 527] on li "PAX" at bounding box center [1237, 529] width 340 height 26
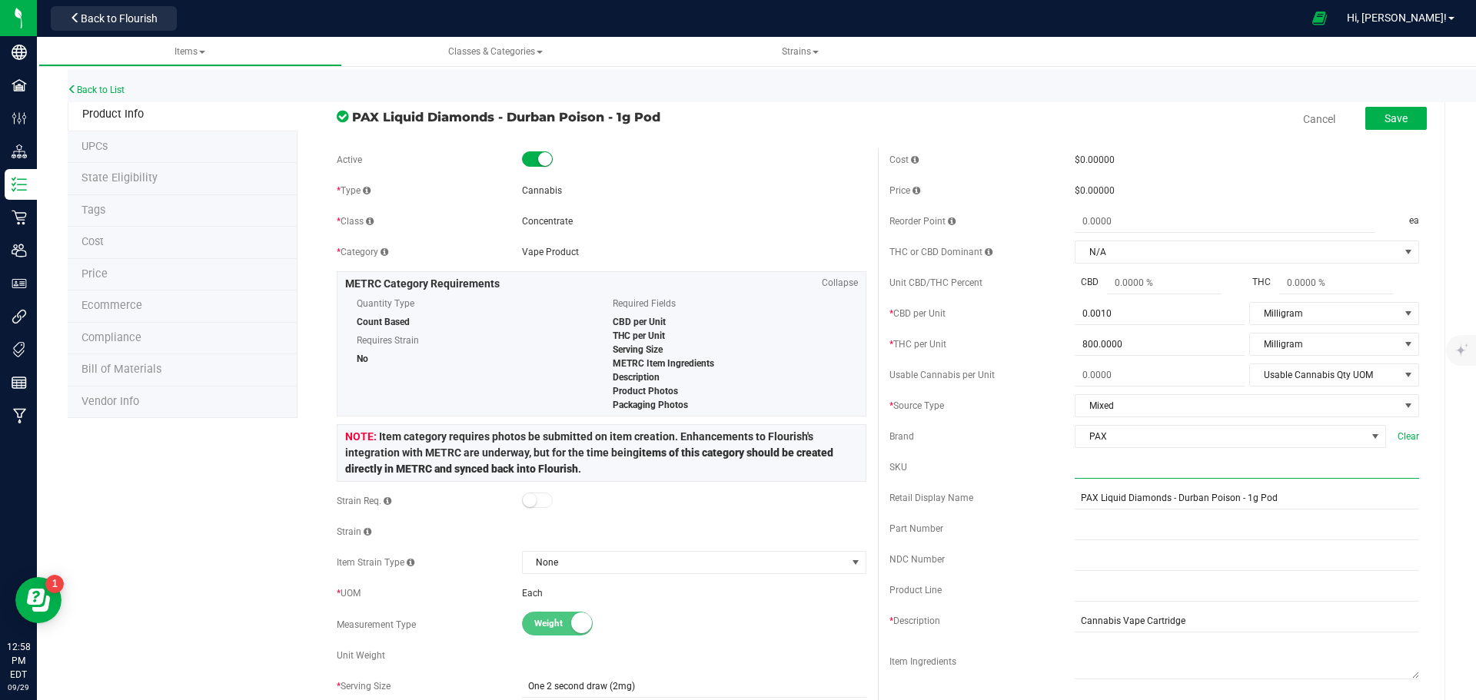
click at [1107, 462] on input "text" at bounding box center [1247, 467] width 344 height 23
paste input "PH-00397"
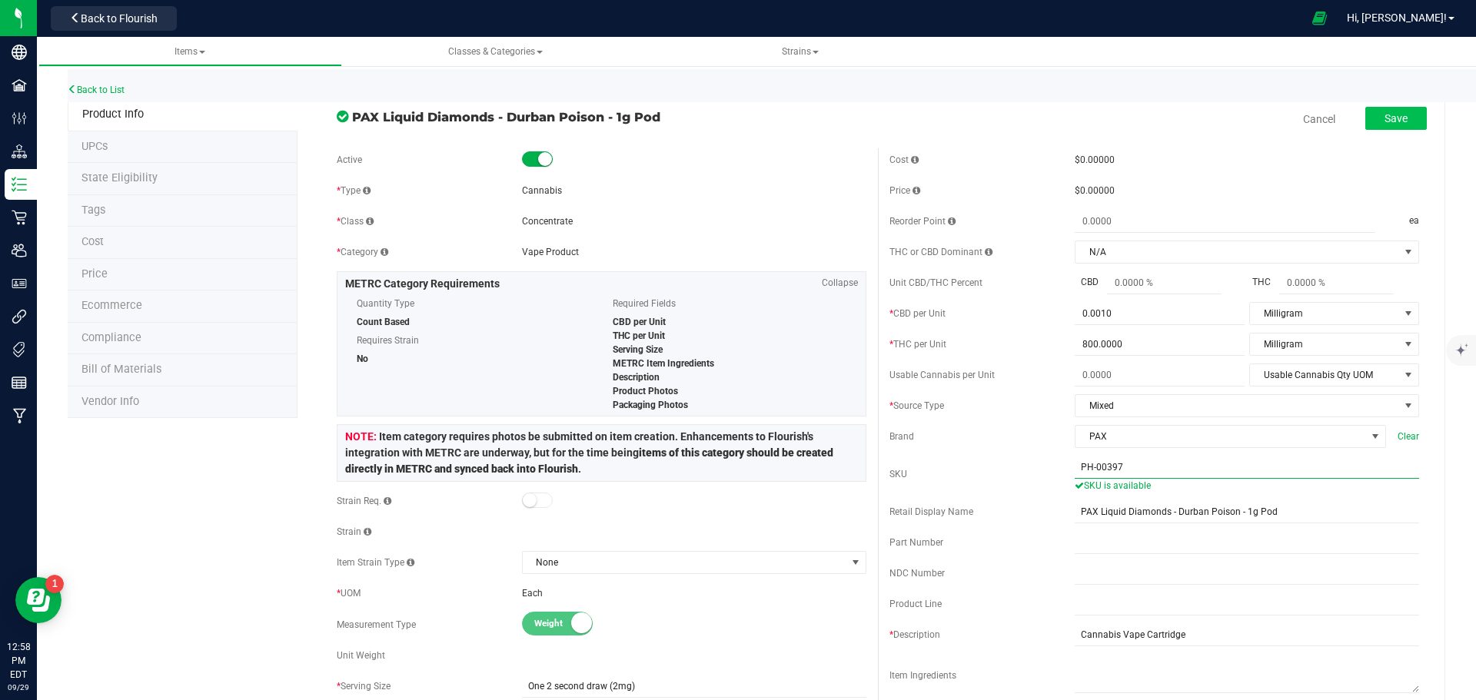
type input "PH-00397"
click at [1388, 116] on span "Save" at bounding box center [1396, 118] width 23 height 12
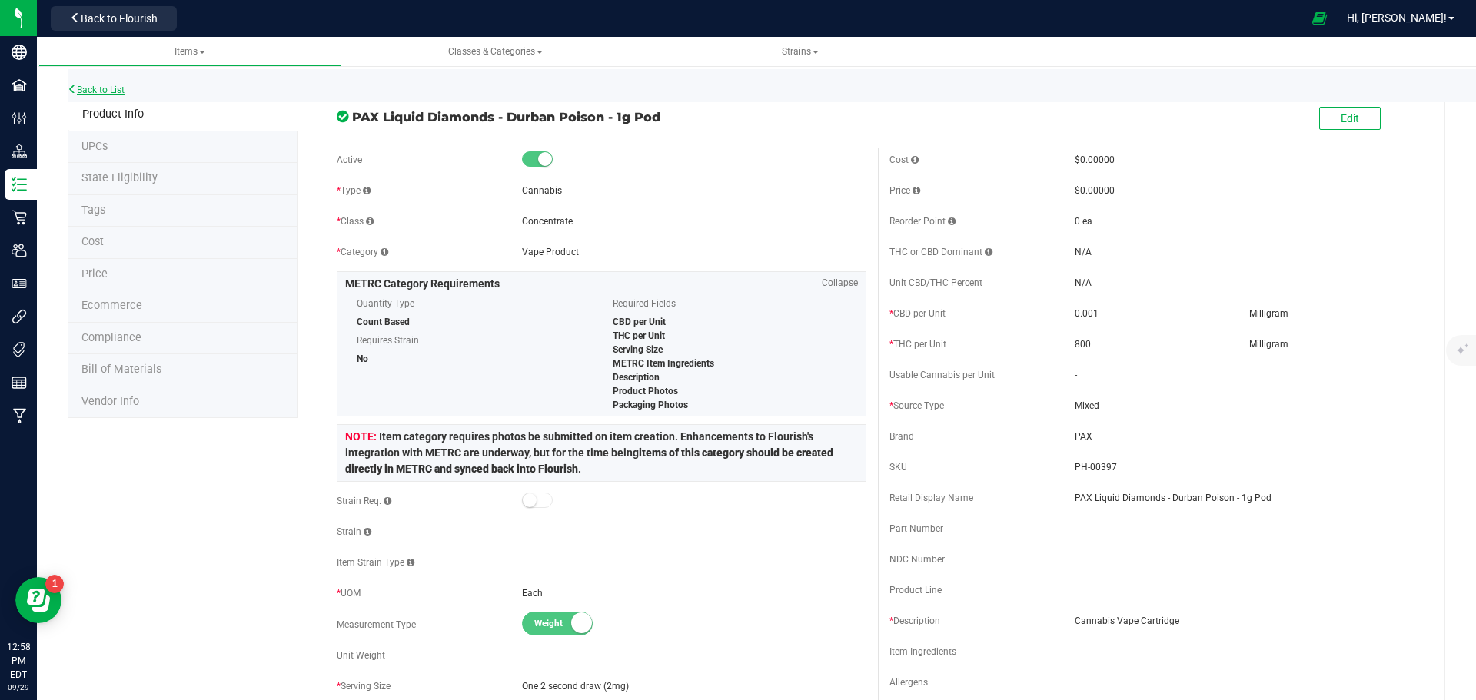
click at [110, 85] on link "Back to List" at bounding box center [96, 90] width 57 height 11
